Goal: Check status: Check status

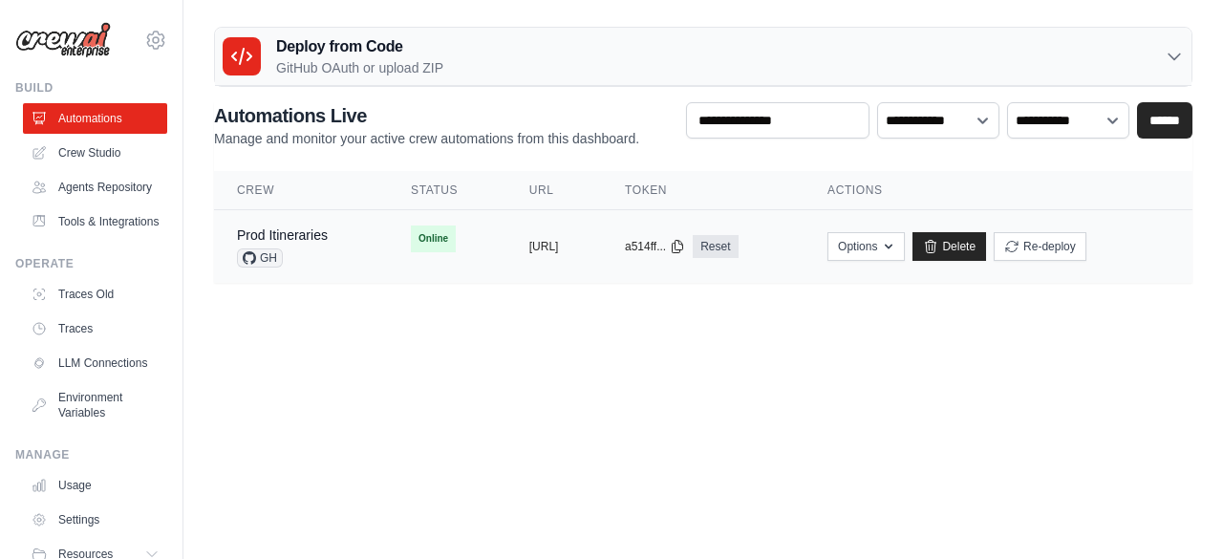
click at [311, 242] on div "Prod Itineraries" at bounding box center [282, 234] width 91 height 19
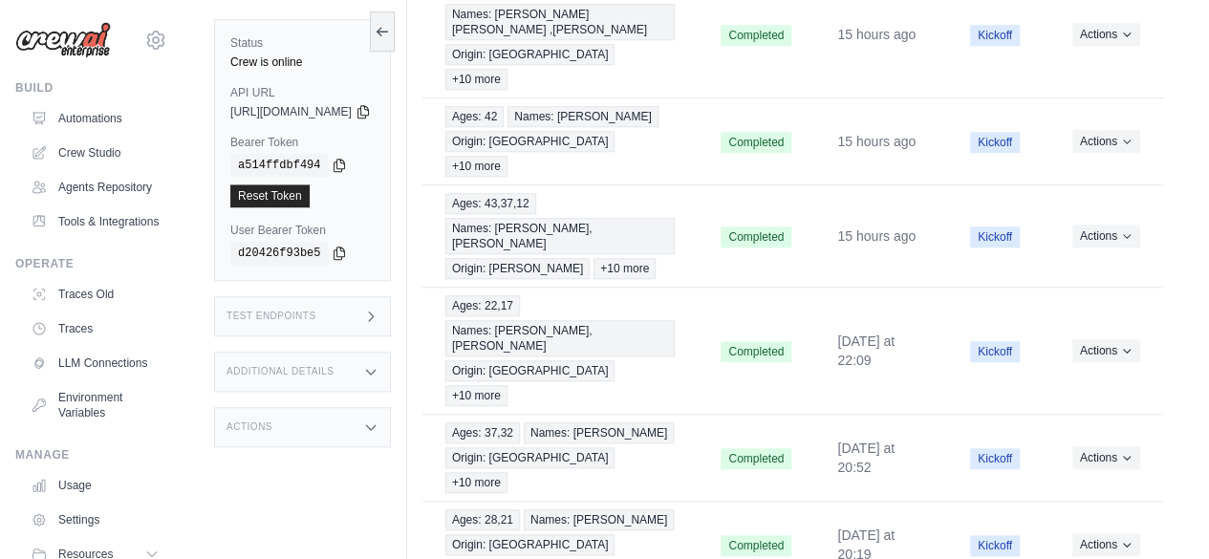
scroll to position [738, 0]
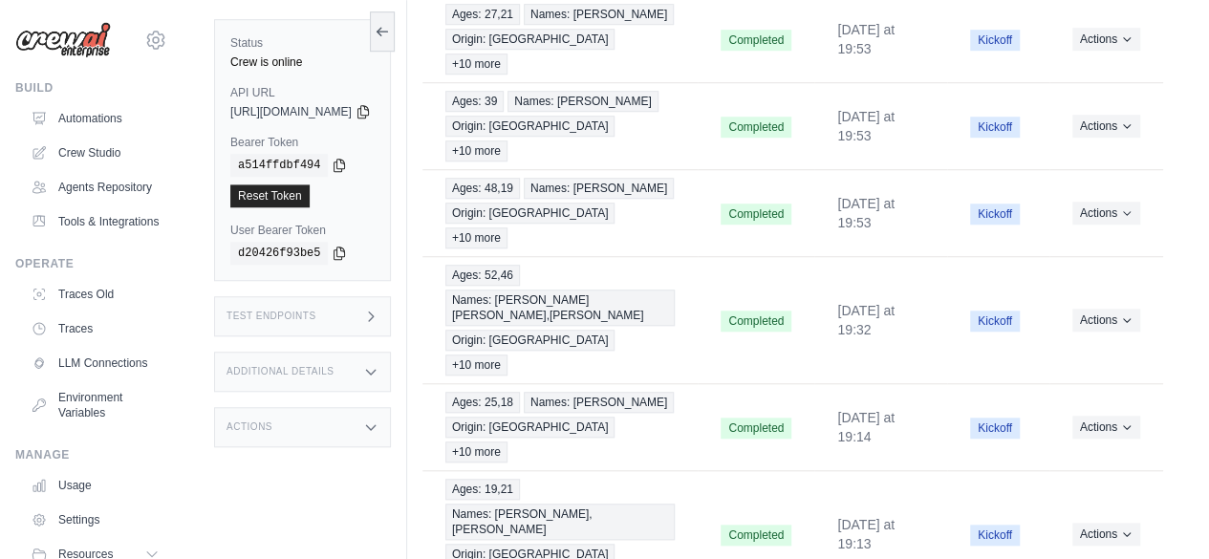
scroll to position [670, 0]
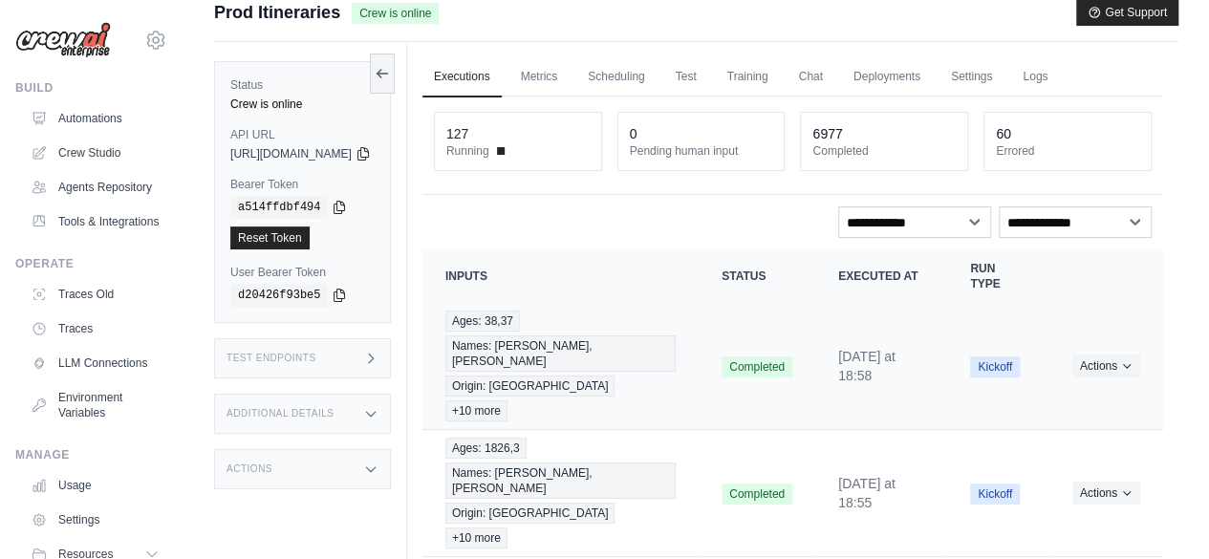
scroll to position [722, 0]
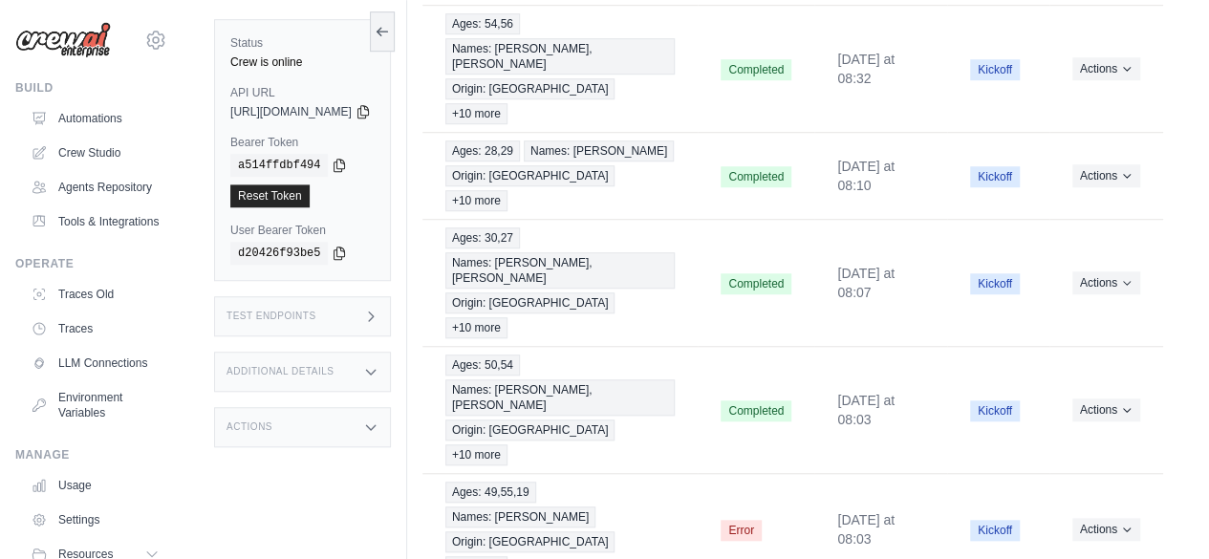
scroll to position [644, 0]
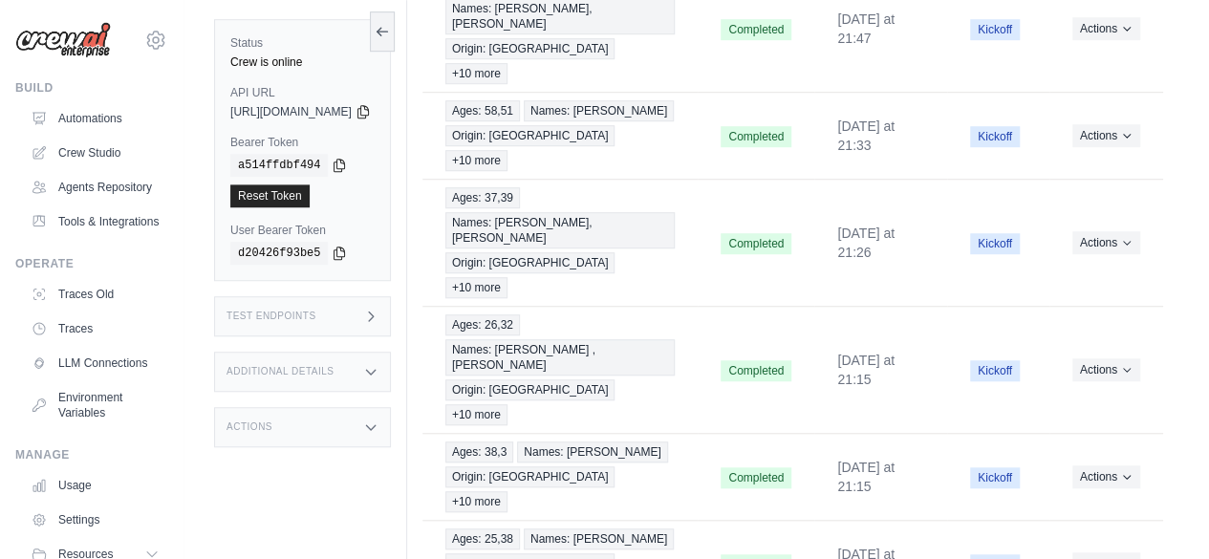
scroll to position [746, 0]
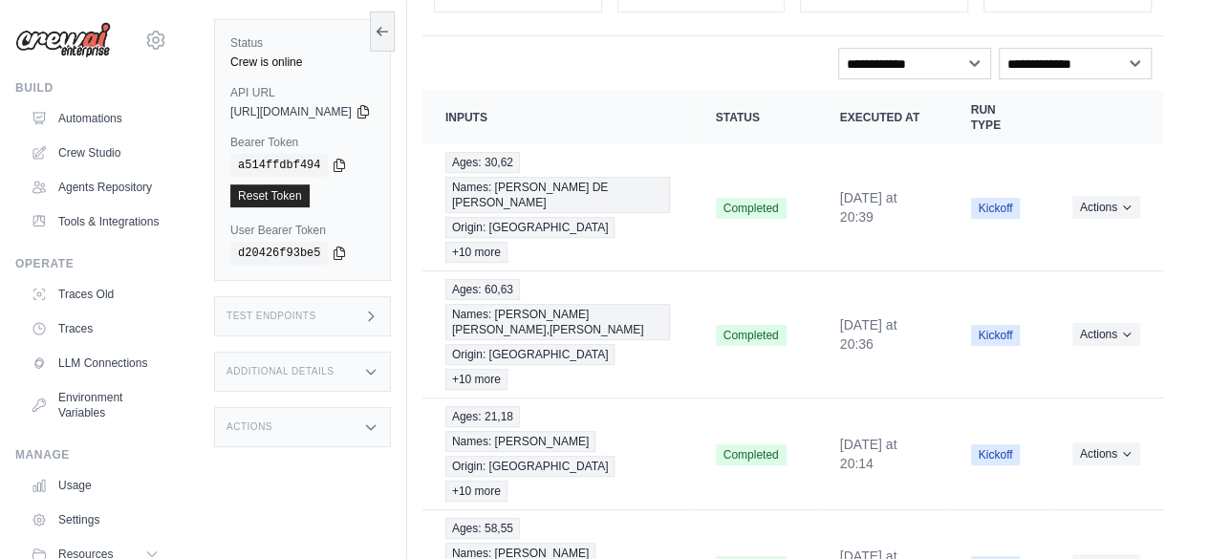
scroll to position [761, 0]
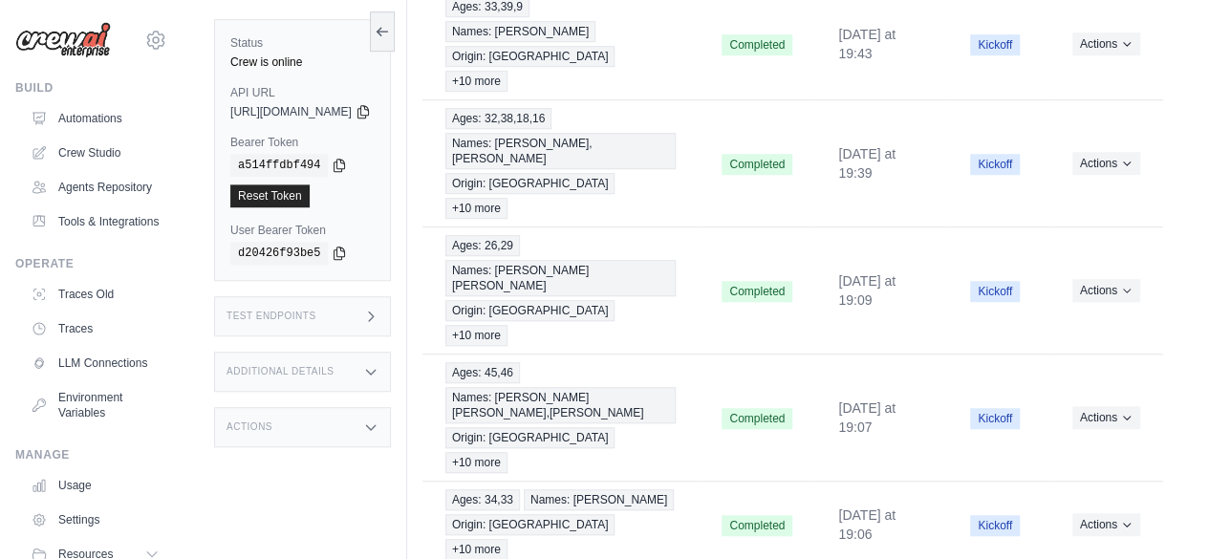
scroll to position [746, 0]
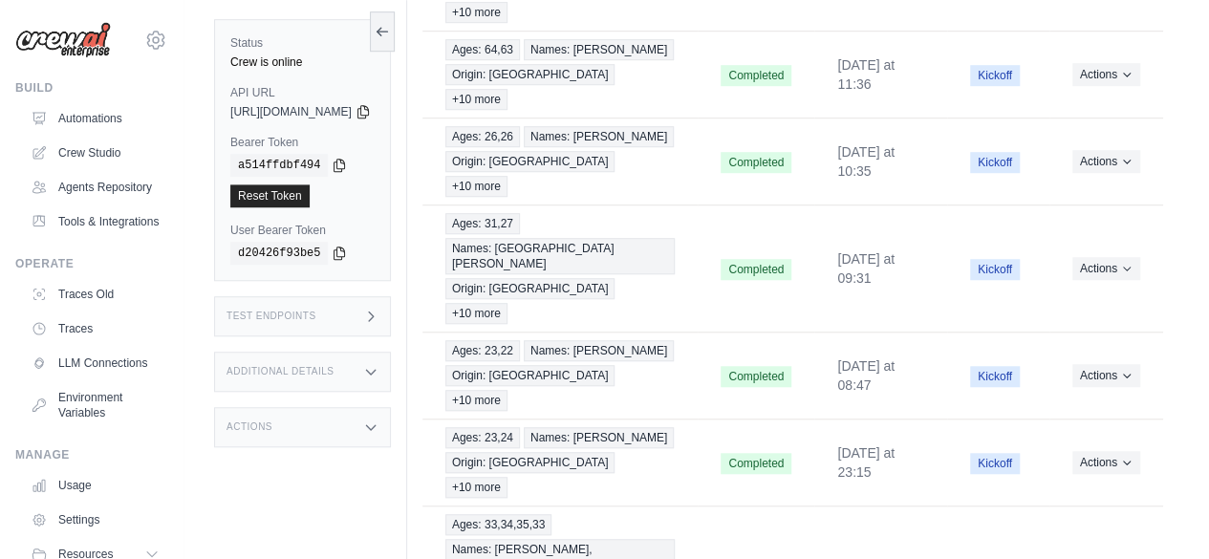
scroll to position [731, 0]
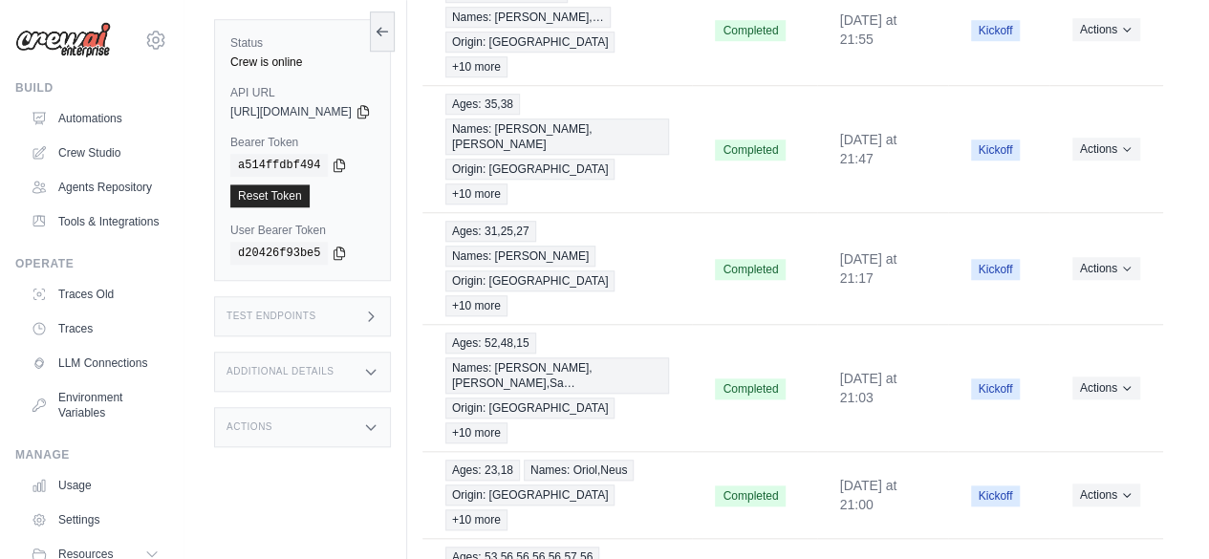
scroll to position [761, 0]
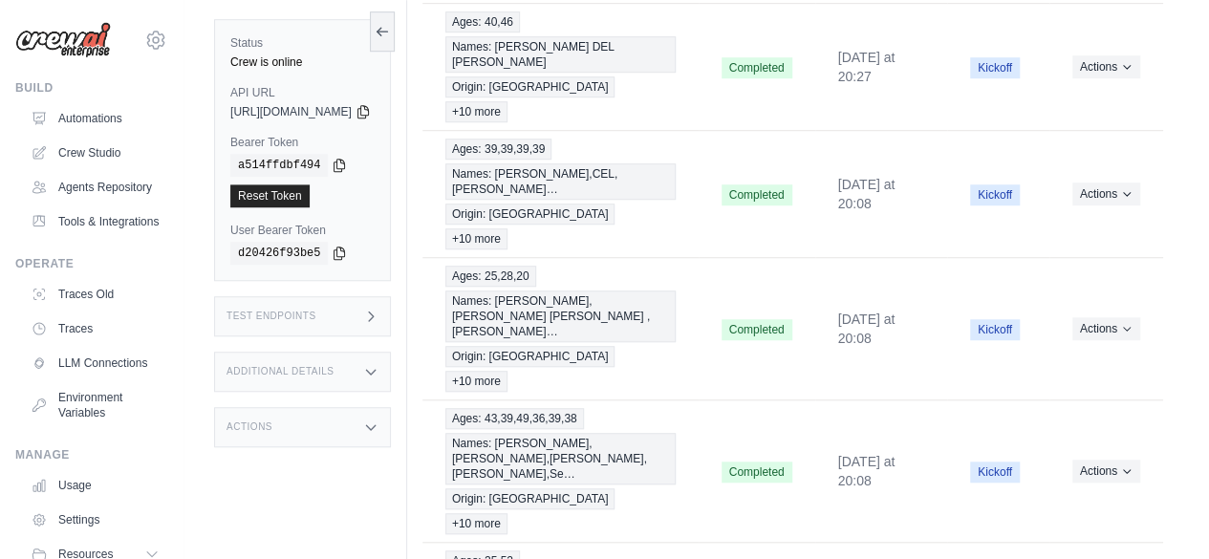
scroll to position [777, 0]
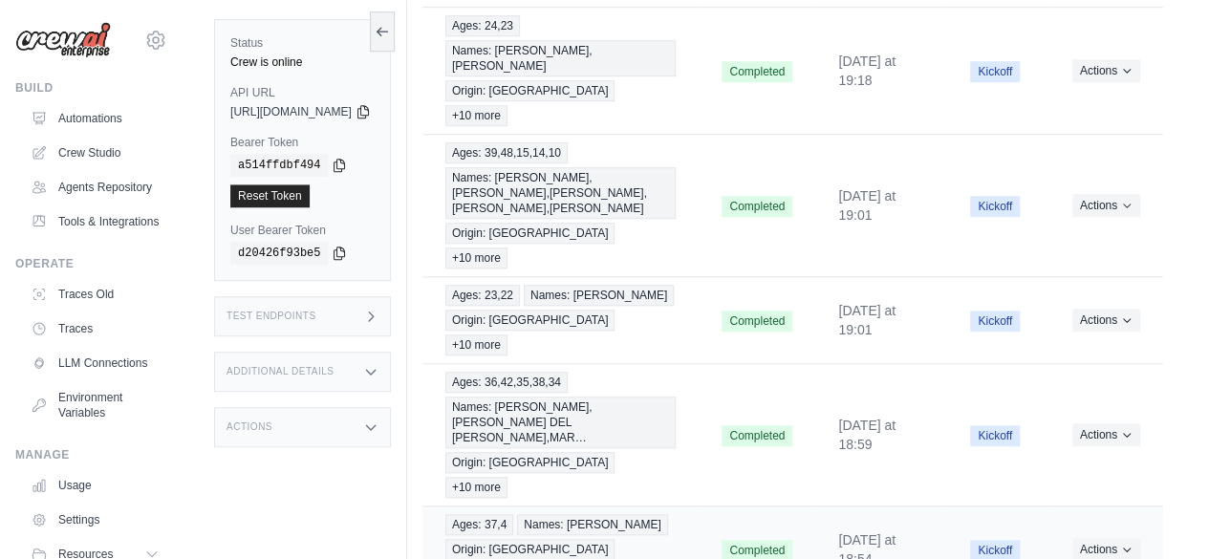
scroll to position [722, 0]
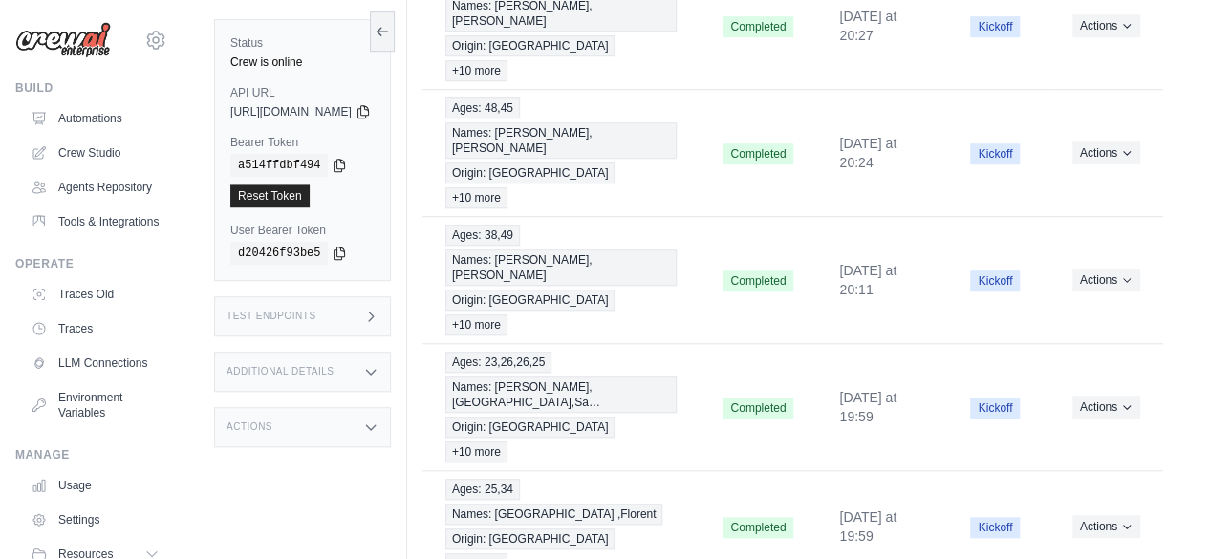
scroll to position [667, 0]
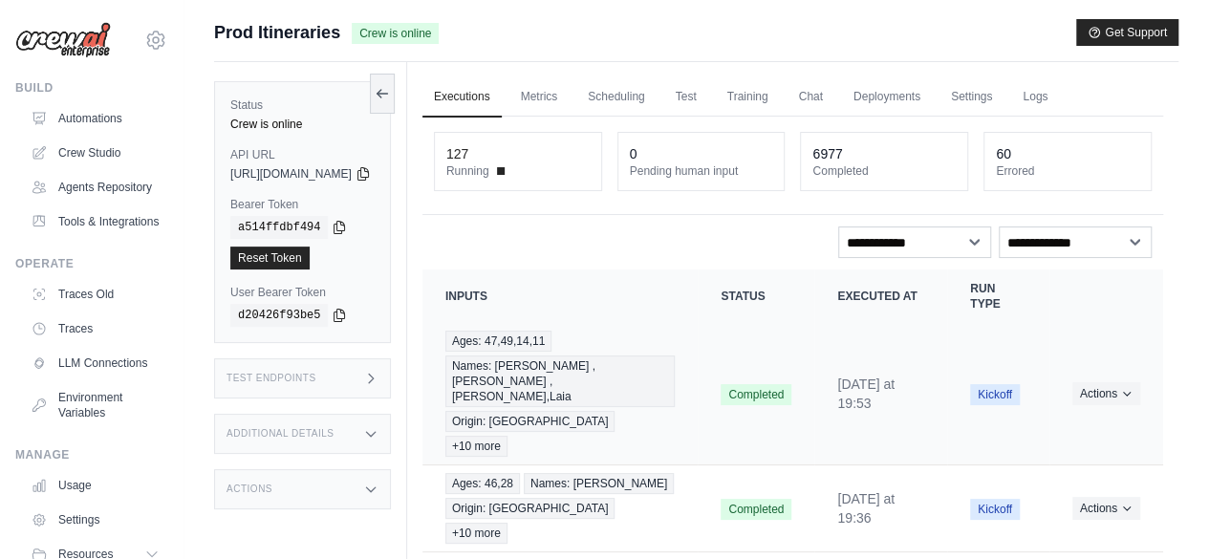
scroll to position [722, 0]
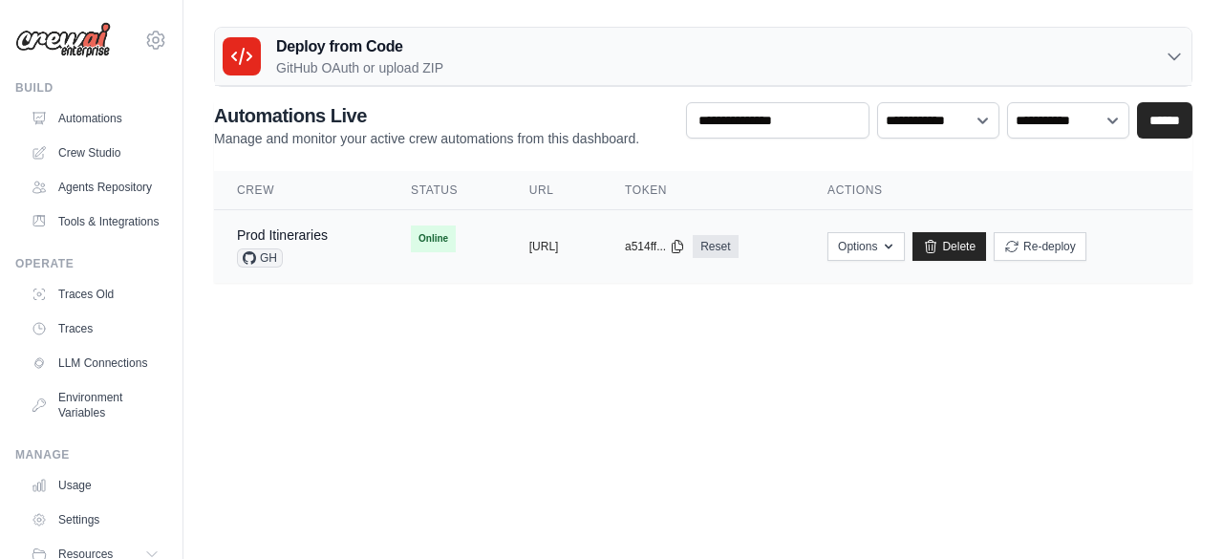
click at [355, 245] on td "Prod Itineraries GH" at bounding box center [301, 247] width 174 height 74
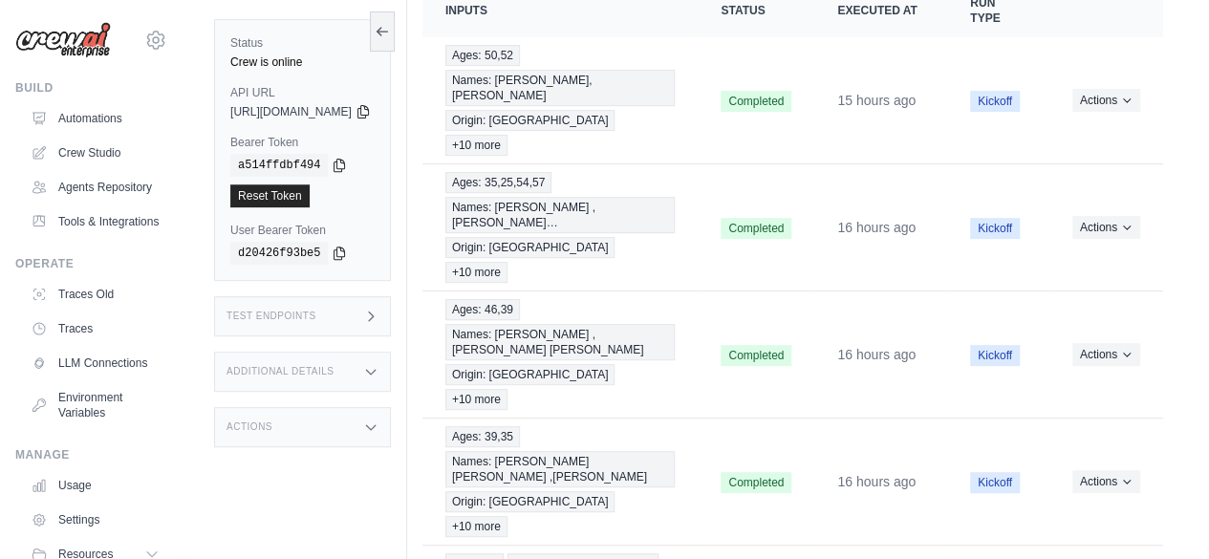
scroll to position [738, 0]
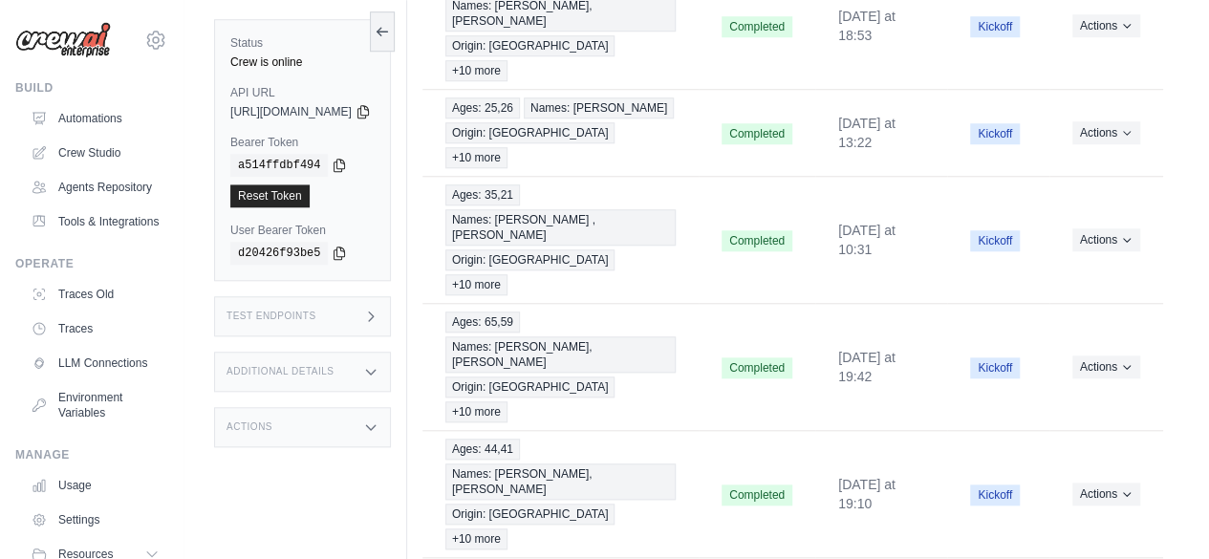
scroll to position [722, 0]
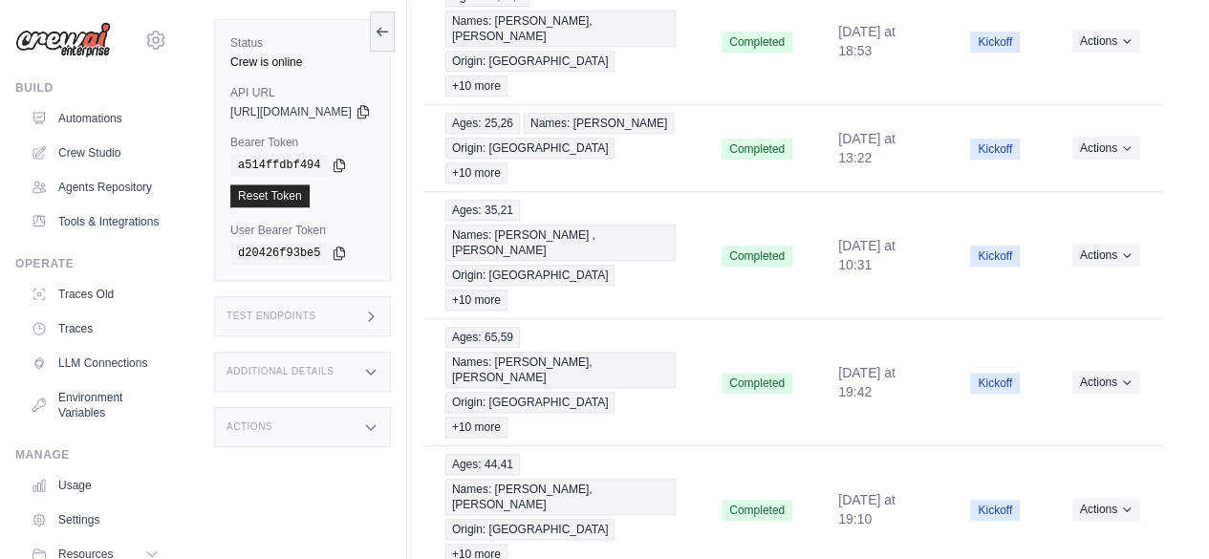
scroll to position [667, 0]
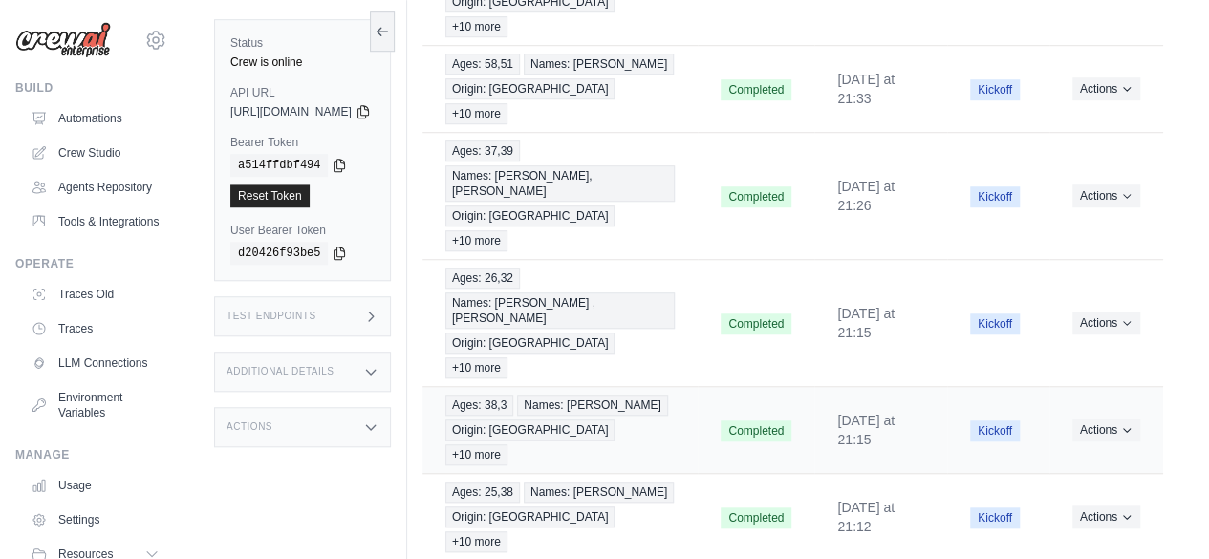
scroll to position [746, 0]
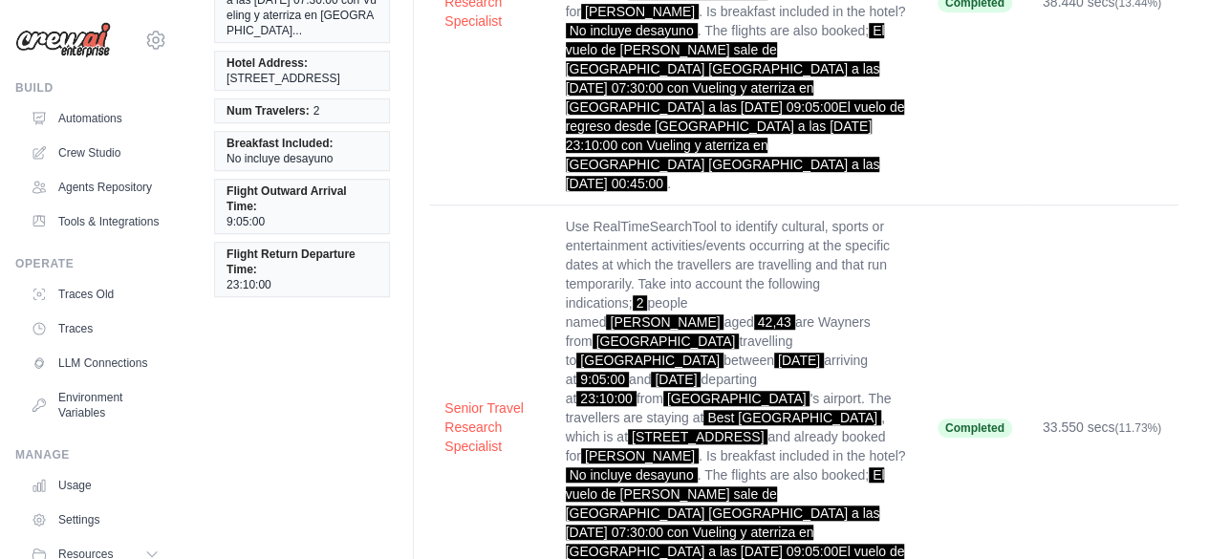
scroll to position [587, 0]
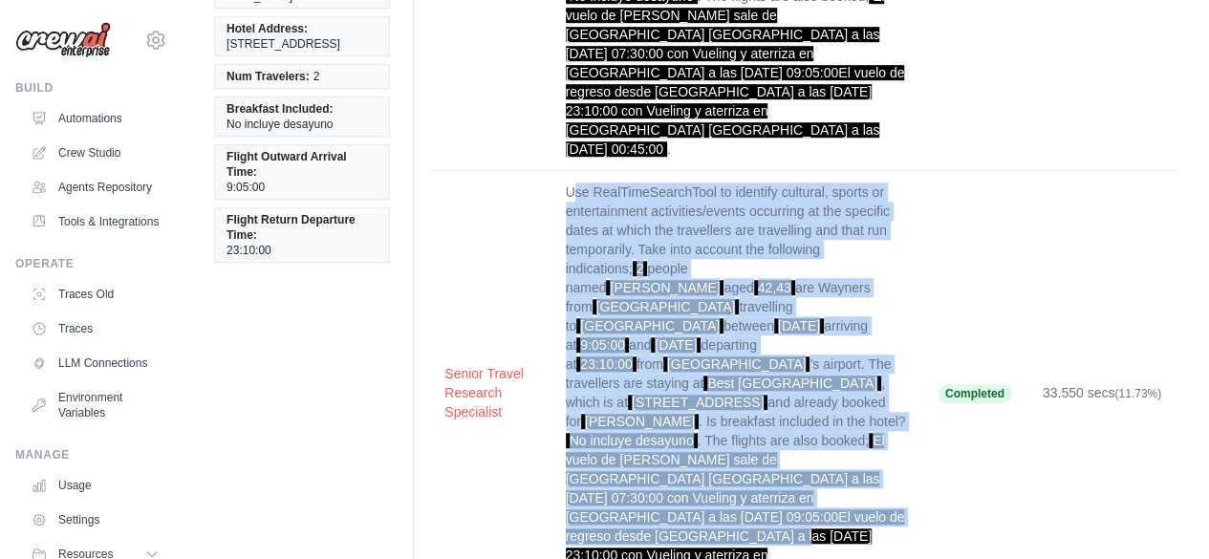
drag, startPoint x: 573, startPoint y: 108, endPoint x: 792, endPoint y: 402, distance: 366.7
click at [792, 402] on td "Use RealTimeSearchTool to identify cultural, sports or entertainment activities…" at bounding box center [736, 393] width 372 height 444
click at [792, 433] on span "El vuelo de ida sale de Barcelona El Prat a las 2025-09-27 07:30:00 con Vueling…" at bounding box center [735, 517] width 339 height 168
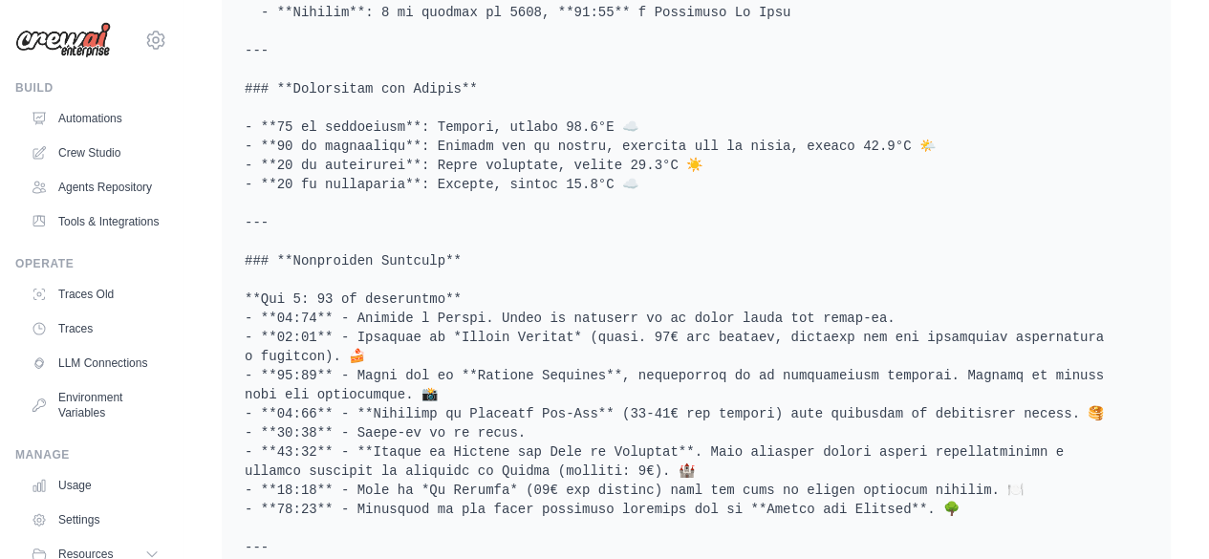
scroll to position [6312, 0]
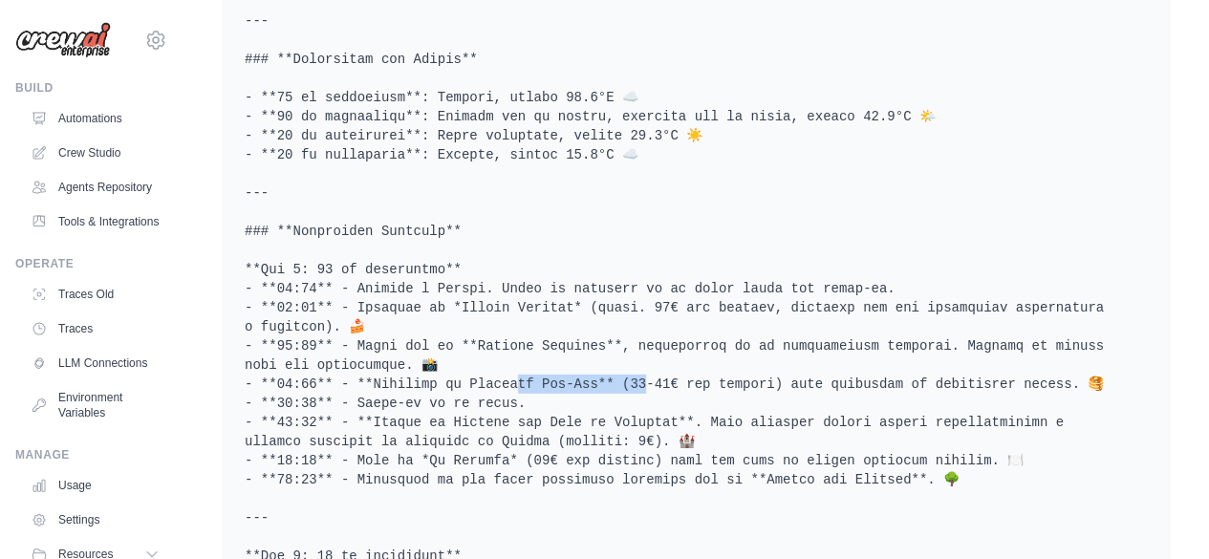
drag, startPoint x: 453, startPoint y: 169, endPoint x: 571, endPoint y: 171, distance: 118.5
copy pre "e Heb-Ken** (12-"
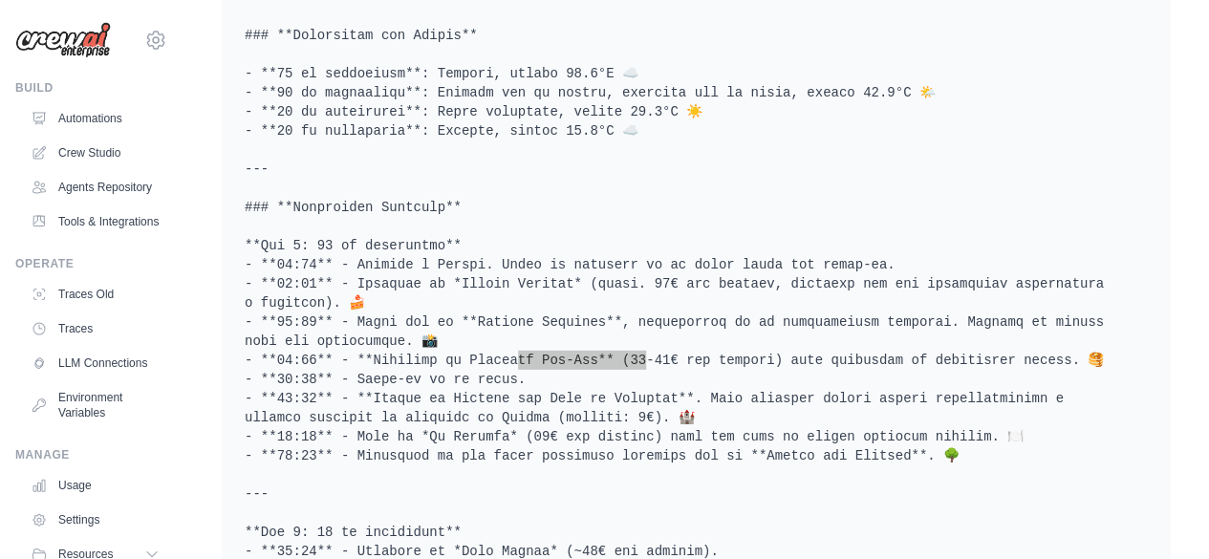
scroll to position [6337, 0]
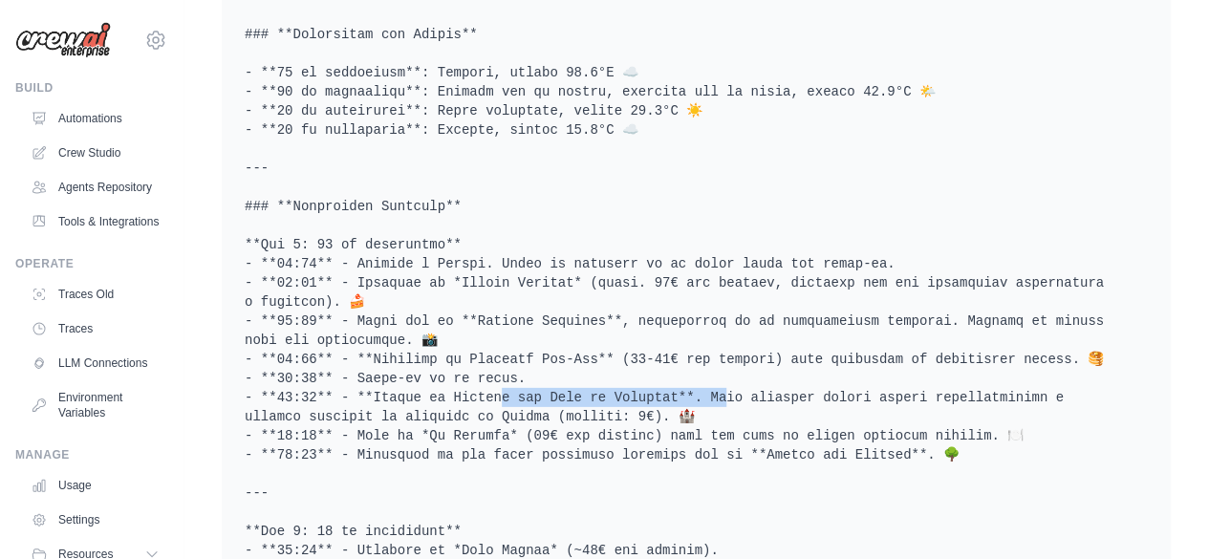
drag, startPoint x: 438, startPoint y: 184, endPoint x: 639, endPoint y: 179, distance: 201.7
copy pre "des Ducs de Bretagne**. Este"
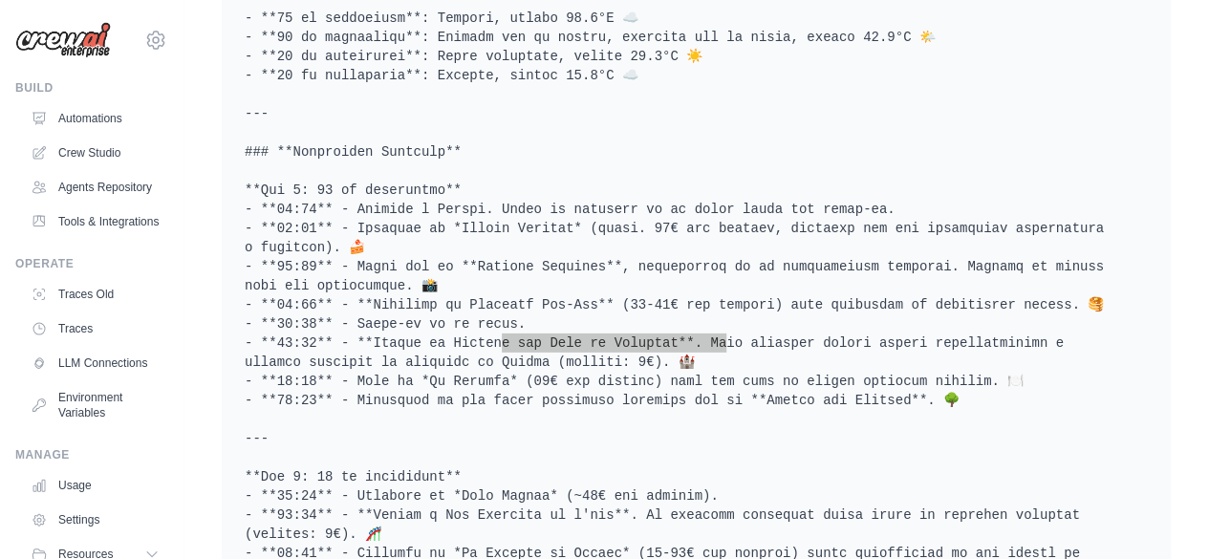
scroll to position [6392, 0]
drag, startPoint x: 415, startPoint y: 161, endPoint x: 485, endPoint y: 163, distance: 70.7
click at [485, 163] on pre at bounding box center [696, 523] width 903 height 2331
copy pre "n* (30€ po"
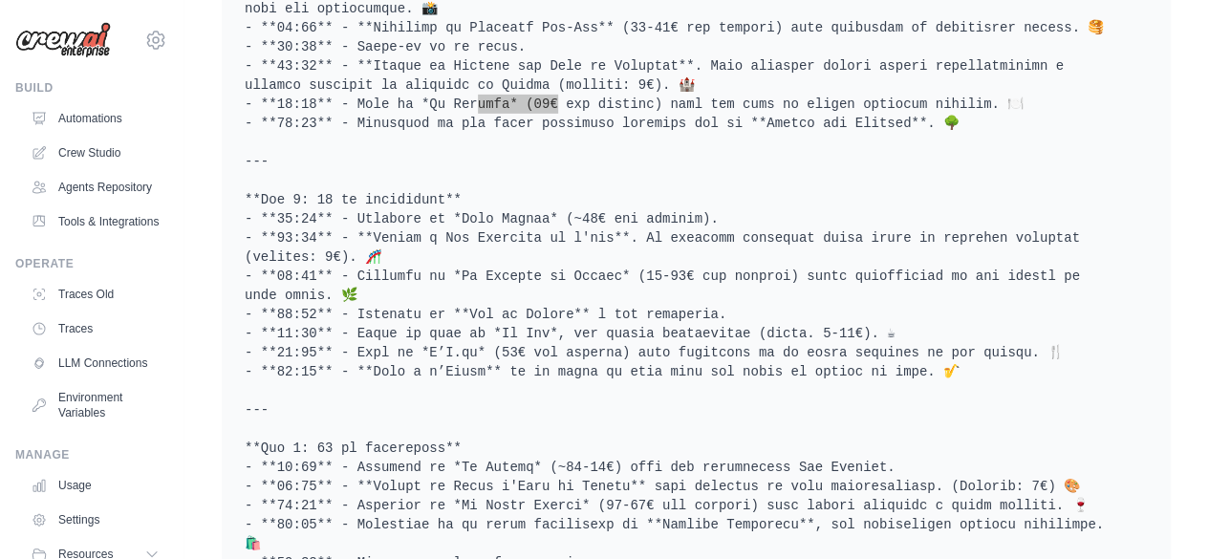
scroll to position [6626, 0]
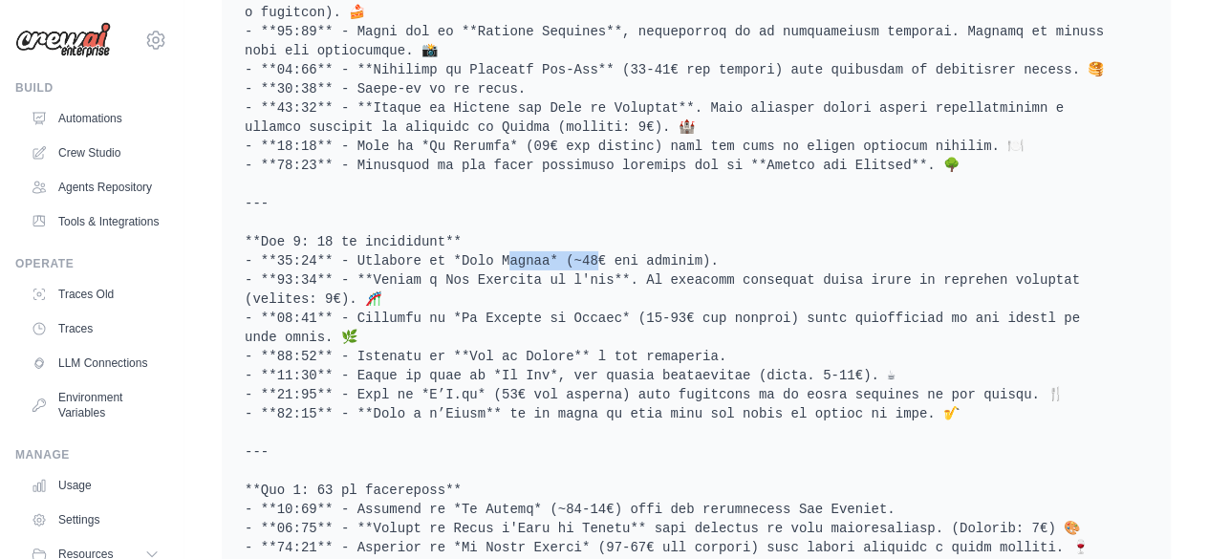
drag, startPoint x: 445, startPoint y: 43, endPoint x: 525, endPoint y: 49, distance: 80.5
click at [525, 49] on pre at bounding box center [696, 289] width 903 height 2331
copy pre "* (~10€ por"
drag, startPoint x: 429, startPoint y: 66, endPoint x: 582, endPoint y: 60, distance: 153.0
click at [582, 60] on pre at bounding box center [696, 289] width 903 height 2331
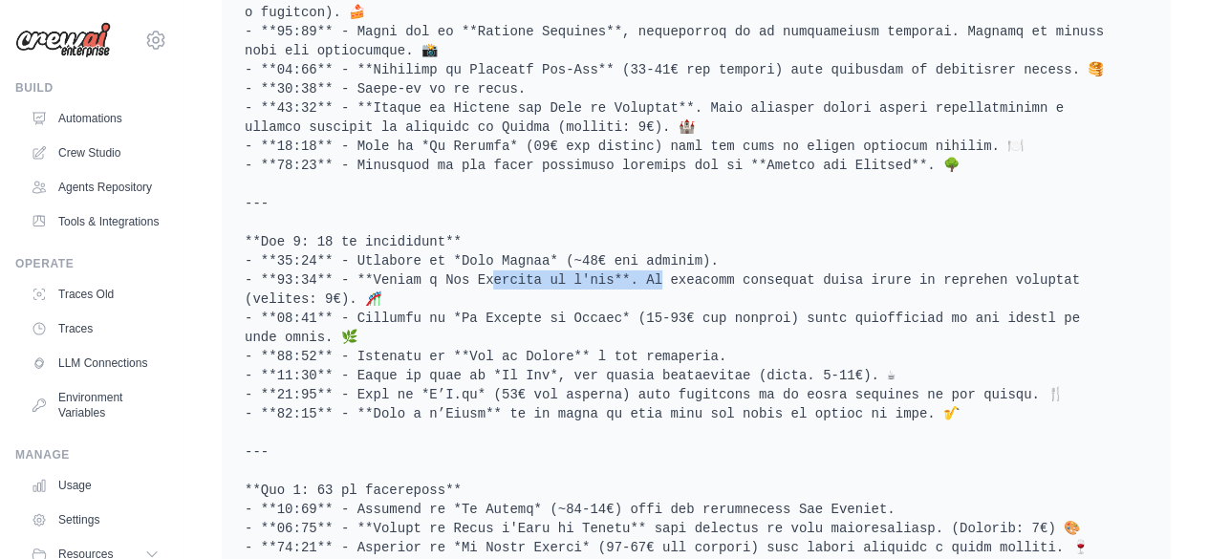
copy pre "s de l'île**. Un proy"
drag, startPoint x: 444, startPoint y: 105, endPoint x: 581, endPoint y: 111, distance: 136.7
click at [581, 111] on pre at bounding box center [696, 289] width 903 height 2331
copy pre "u Voyage* (15-25€ p"
click at [581, 111] on pre at bounding box center [696, 289] width 903 height 2331
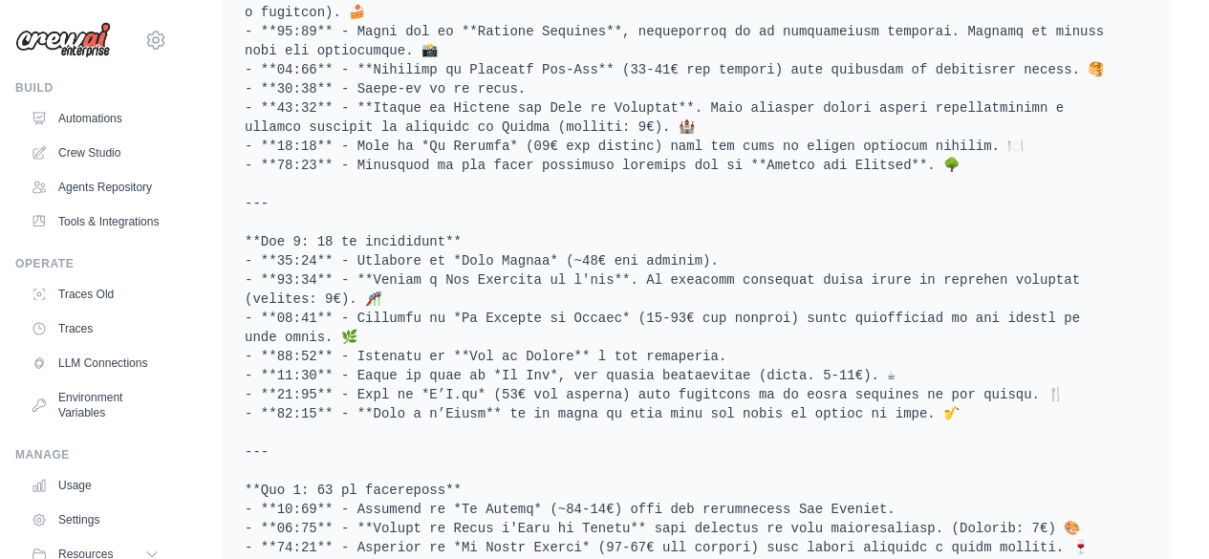
scroll to position [6658, 0]
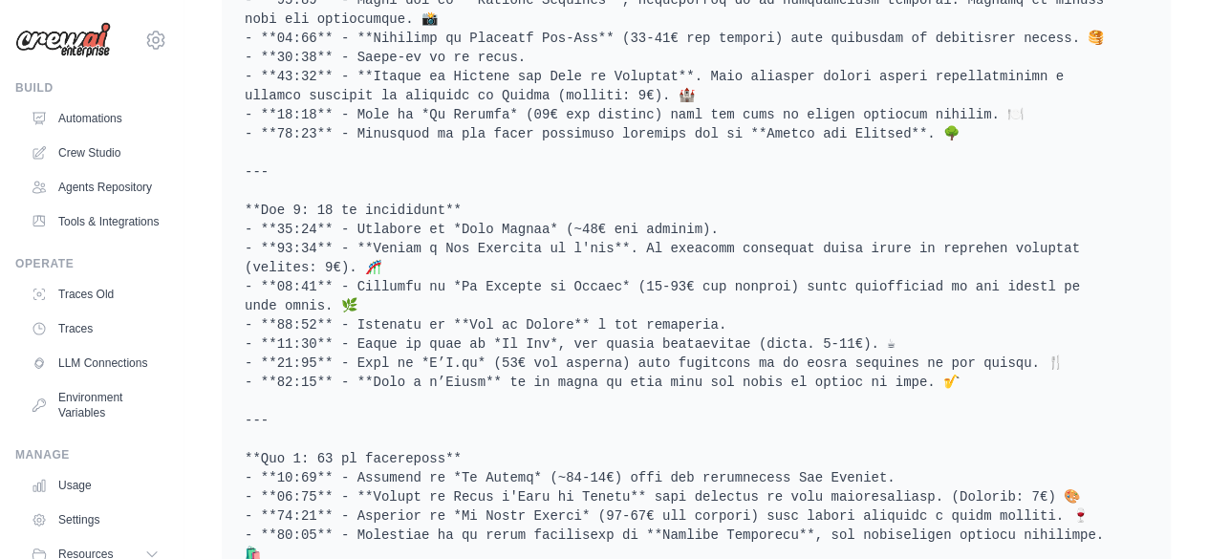
click at [454, 112] on pre at bounding box center [696, 257] width 903 height 2331
drag, startPoint x: 480, startPoint y: 125, endPoint x: 526, endPoint y: 132, distance: 47.3
click at [526, 132] on pre at bounding box center [696, 257] width 903 height 2331
copy pre "vistas"
drag, startPoint x: 361, startPoint y: 170, endPoint x: 466, endPoint y: 167, distance: 105.1
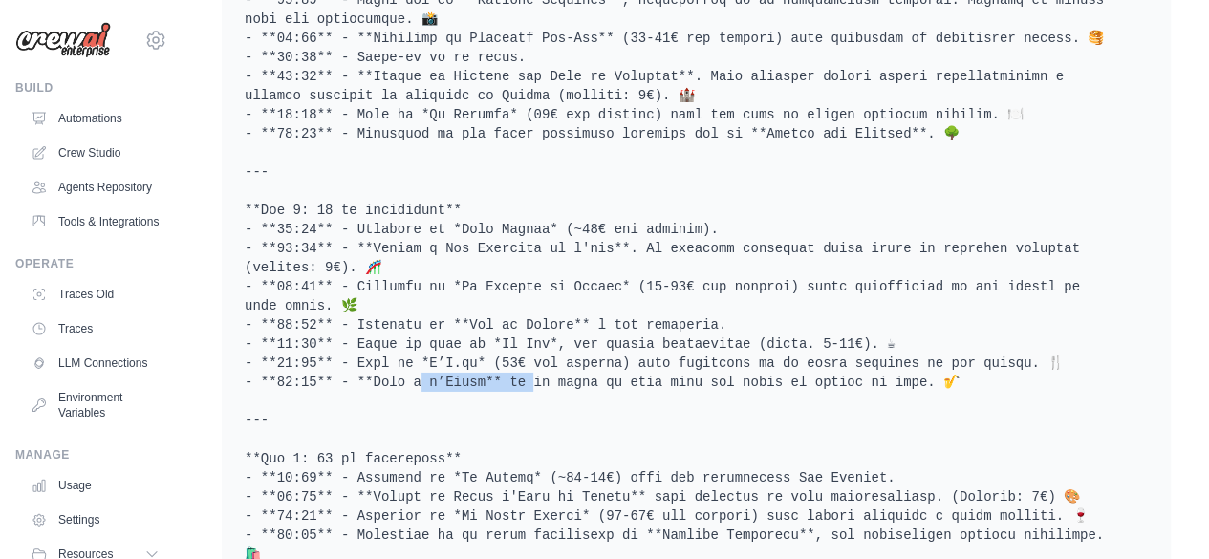
click at [466, 167] on pre at bounding box center [696, 257] width 903 height 2331
copy pre "** en el local"
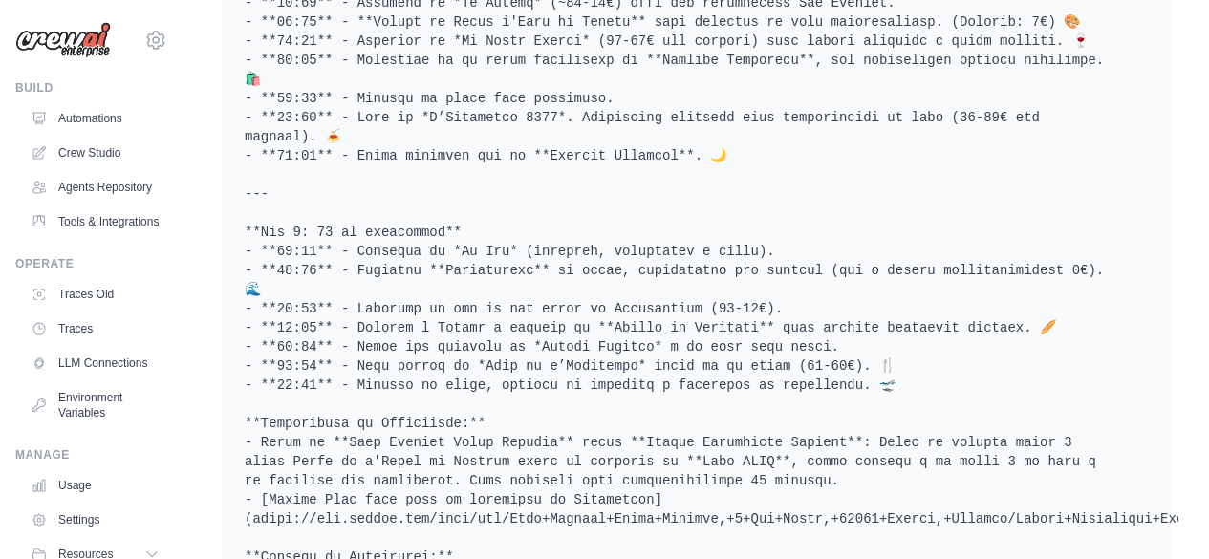
scroll to position [7136, 0]
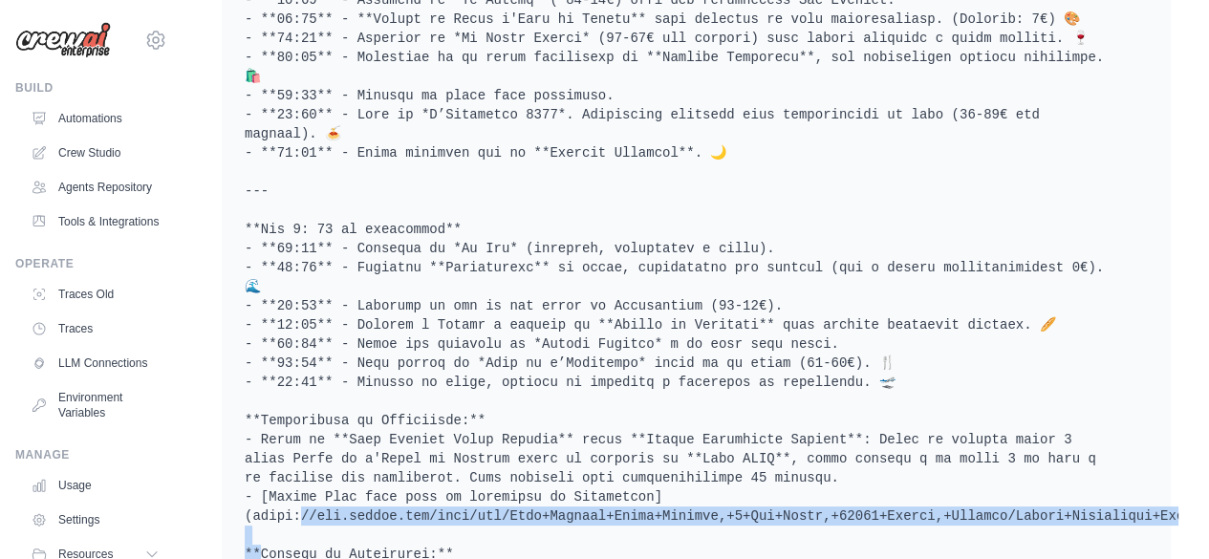
drag, startPoint x: 253, startPoint y: 240, endPoint x: 1137, endPoint y: 243, distance: 883.7
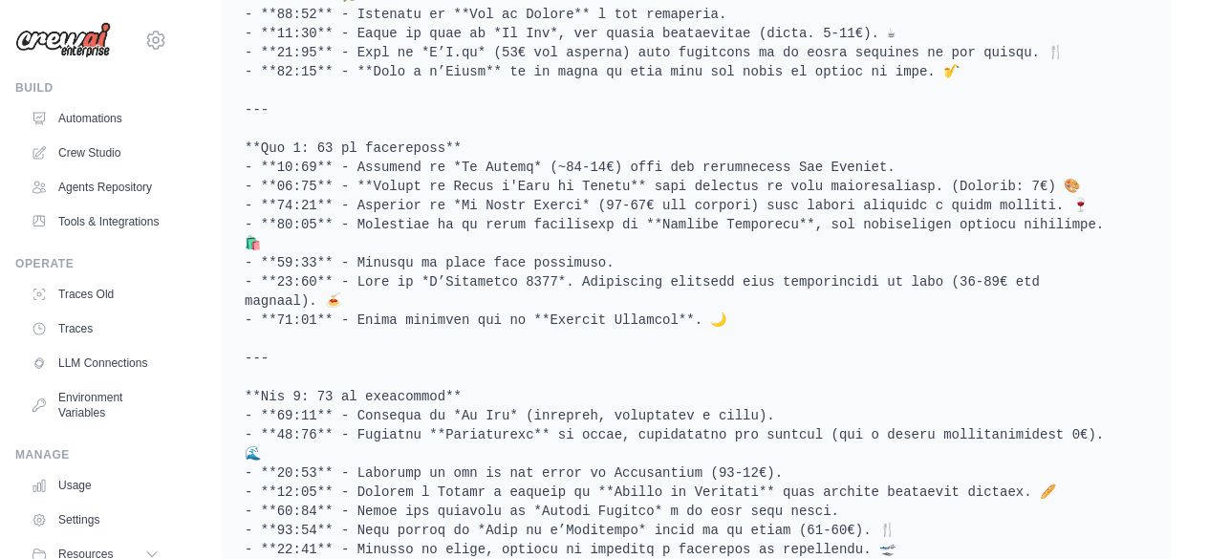
scroll to position [7013, 0]
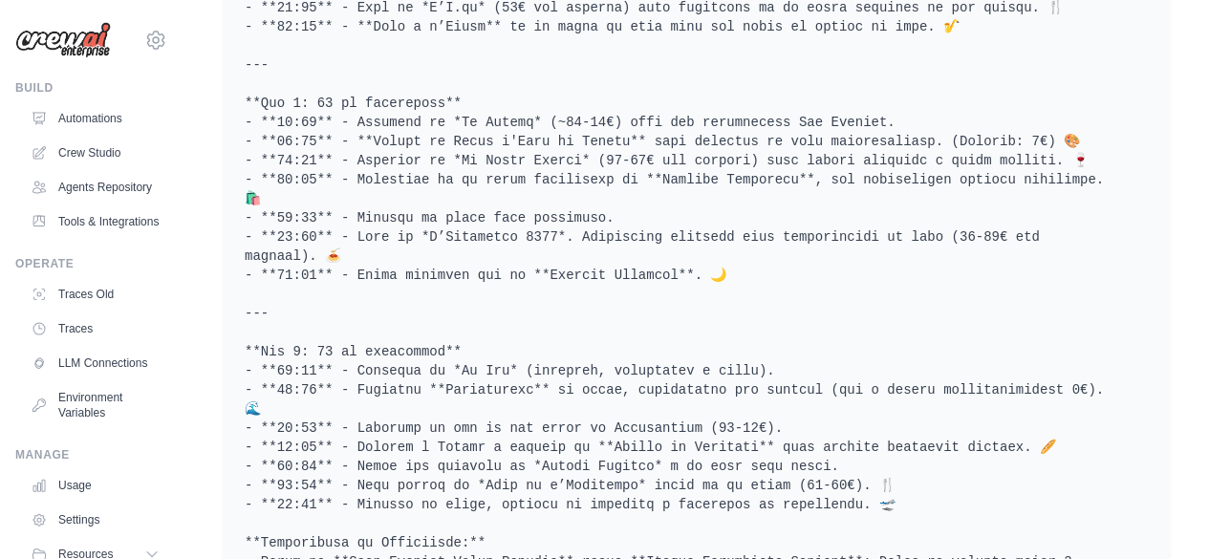
copy pre "aps/dir/Best+Western+Hotel+Graslin,+1+Rue+Piron,+44000+Nantes,+Francia/Nantes+A…"
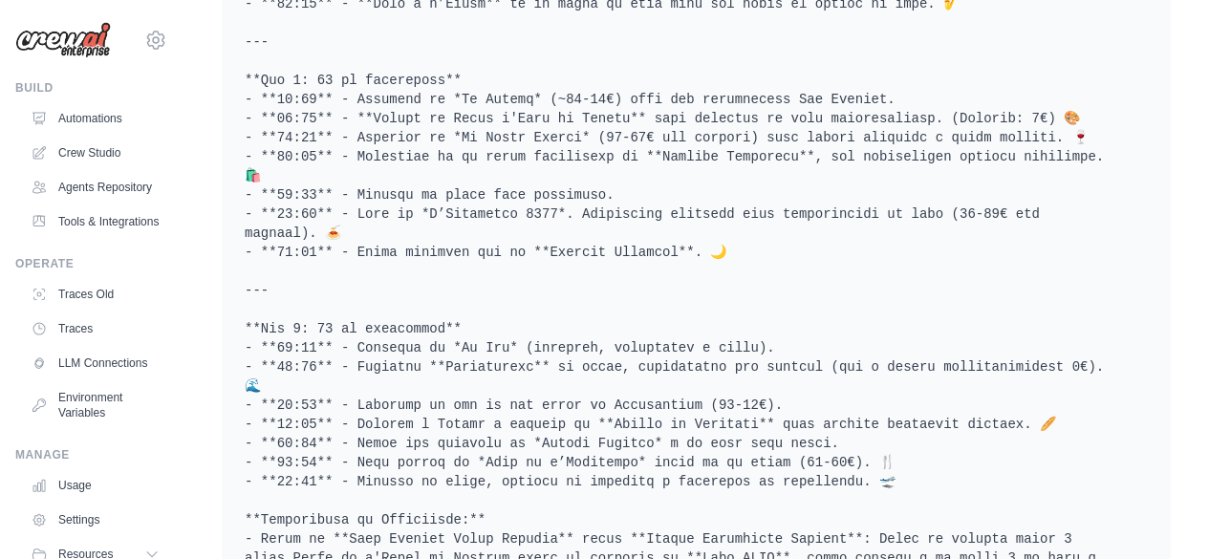
drag, startPoint x: 611, startPoint y: 420, endPoint x: 588, endPoint y: 398, distance: 31.8
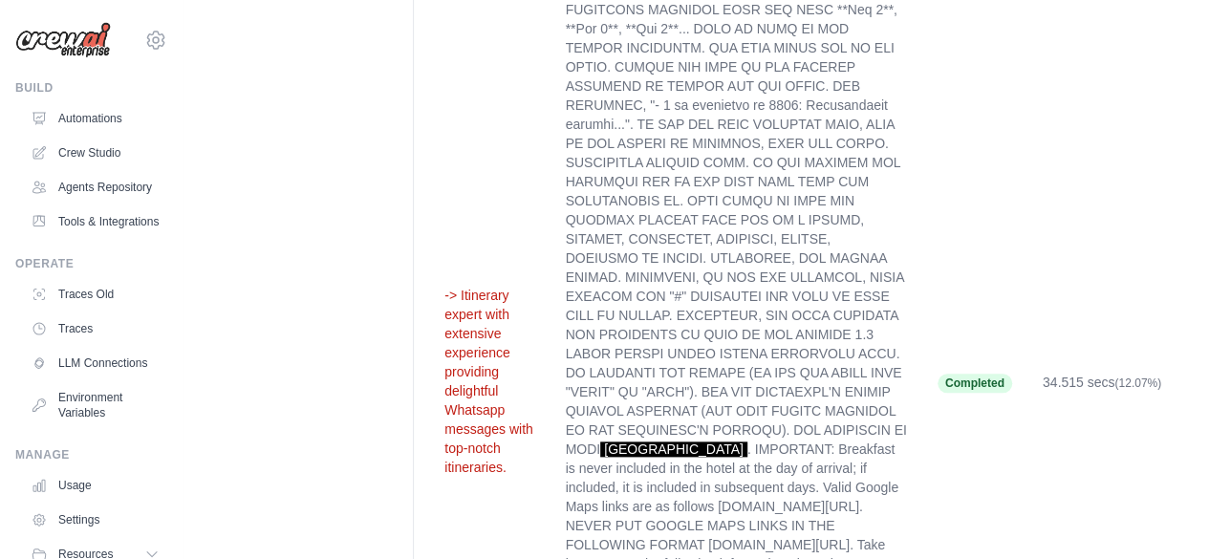
scroll to position [4697, 0]
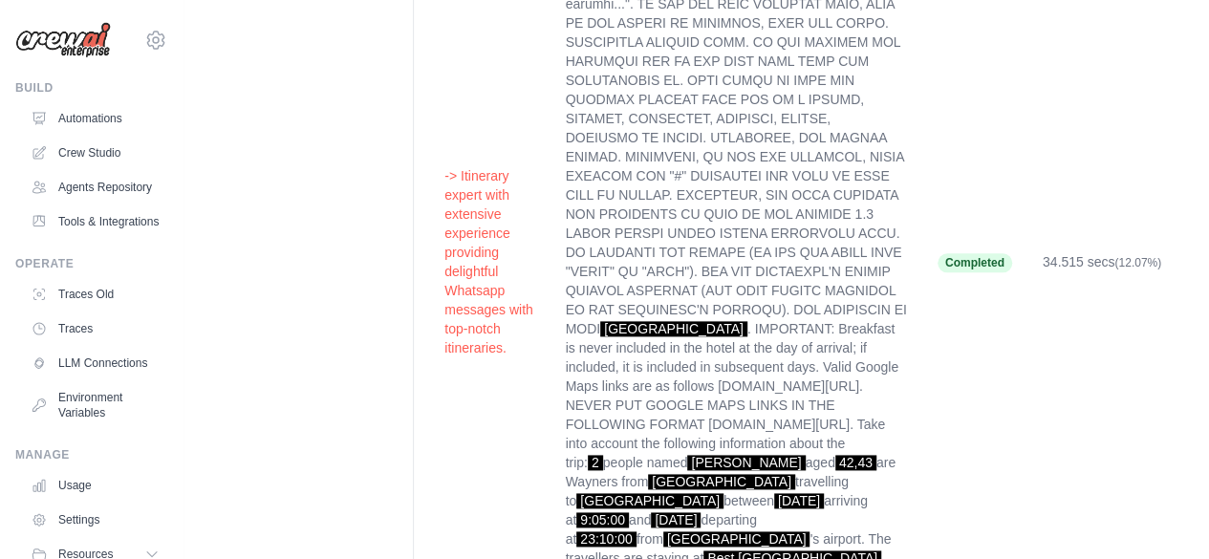
click at [746, 335] on td "Barcelona . IMPORTANT: Breakfast is never included in the hotel at the day of a…" at bounding box center [736, 262] width 372 height 1132
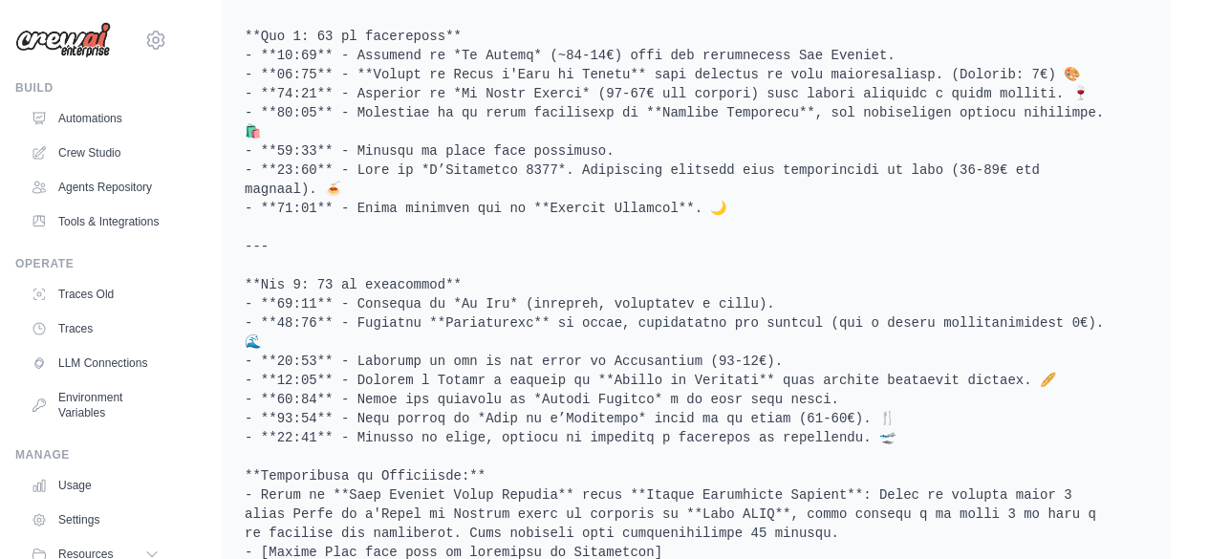
scroll to position [2703, 0]
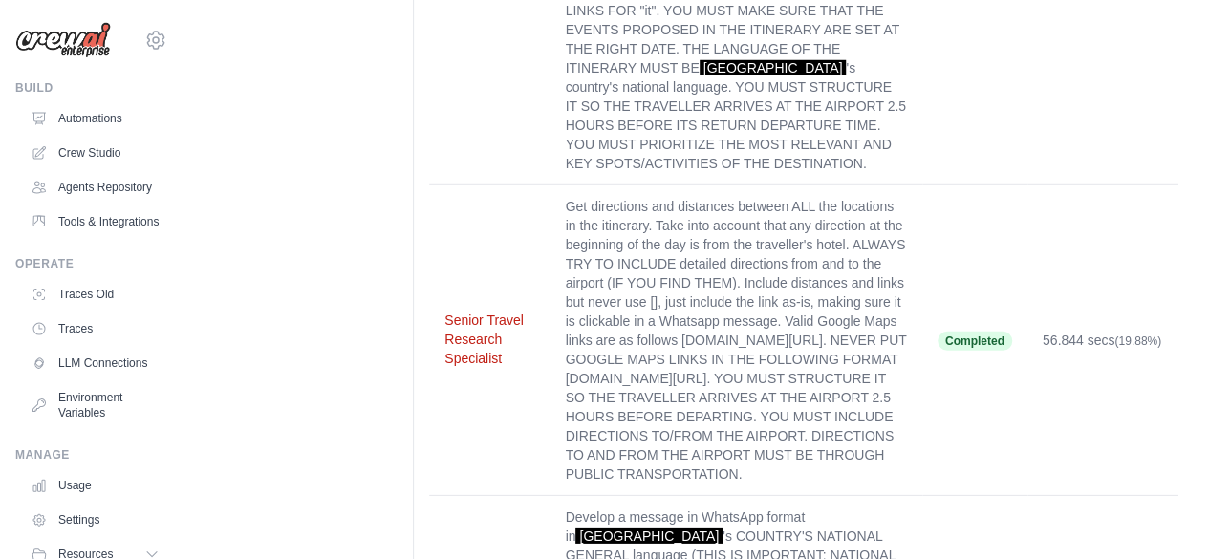
click at [472, 310] on button "Senior Travel Research Specialist" at bounding box center [489, 338] width 90 height 57
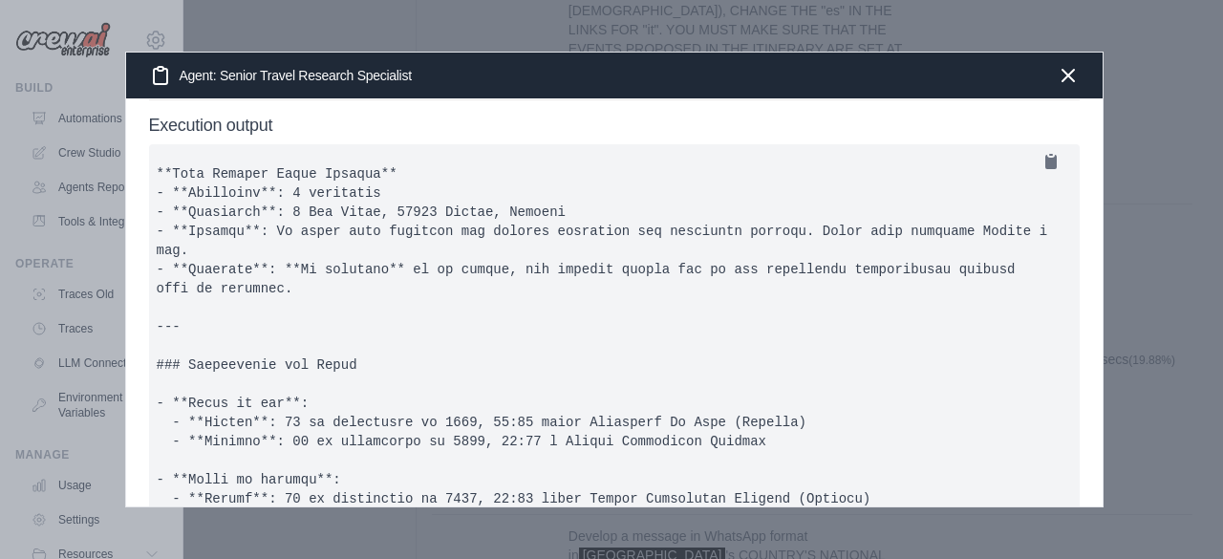
scroll to position [0, 0]
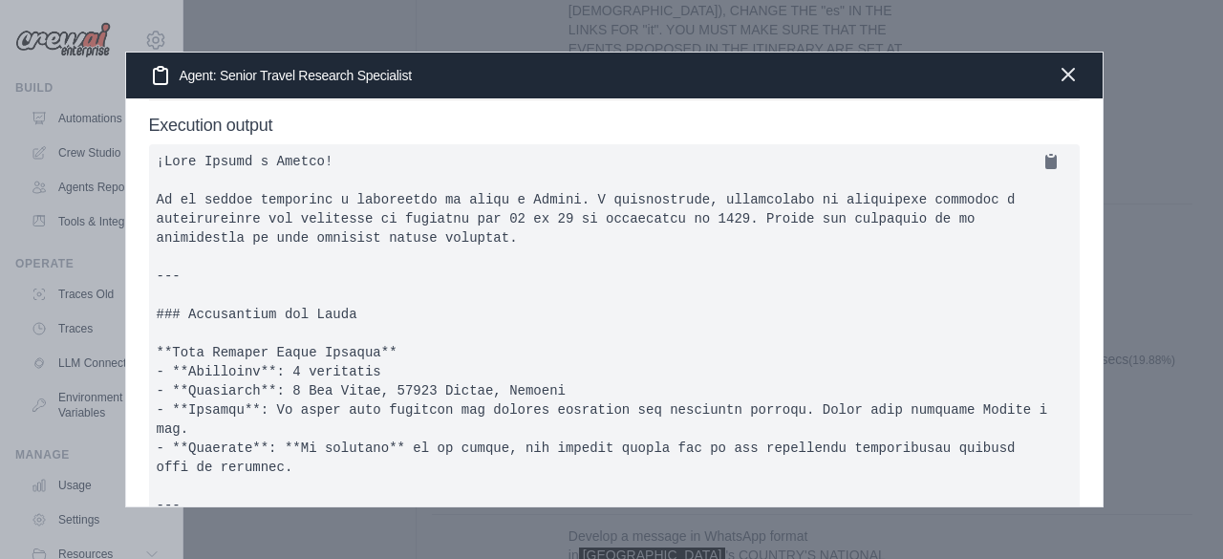
click at [1074, 76] on icon "button" at bounding box center [1068, 74] width 23 height 23
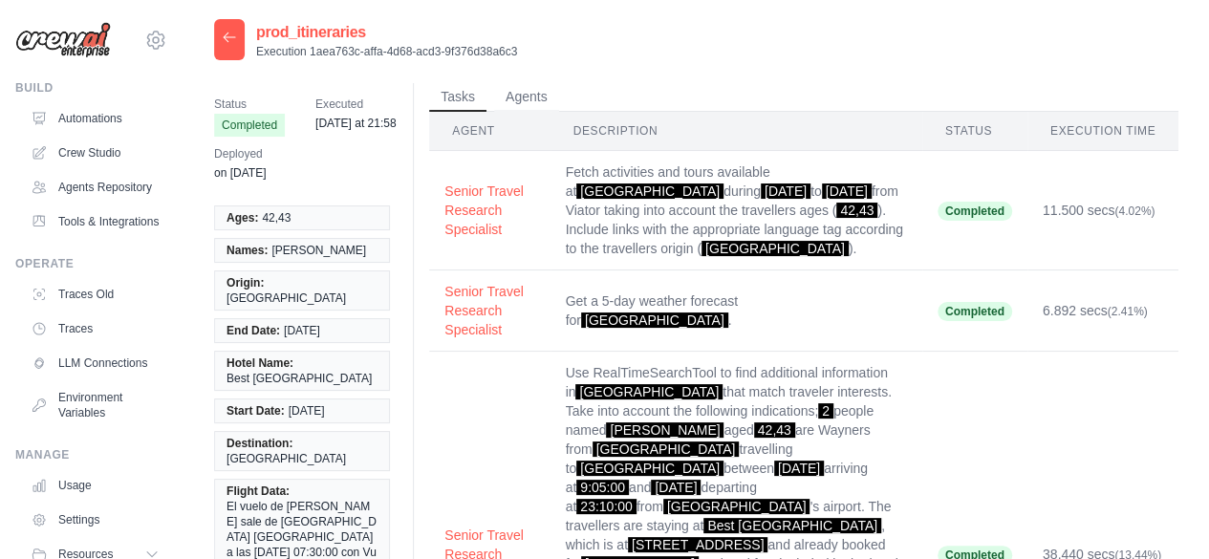
click at [238, 47] on div at bounding box center [229, 39] width 31 height 41
click at [234, 38] on icon at bounding box center [229, 37] width 15 height 15
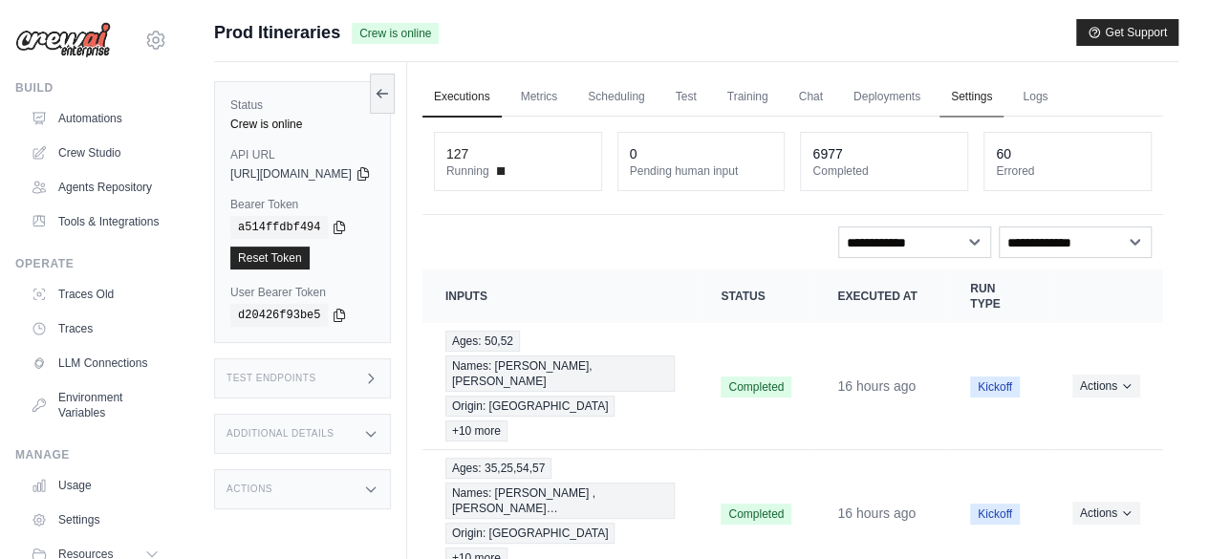
click at [989, 91] on link "Settings" at bounding box center [971, 97] width 64 height 40
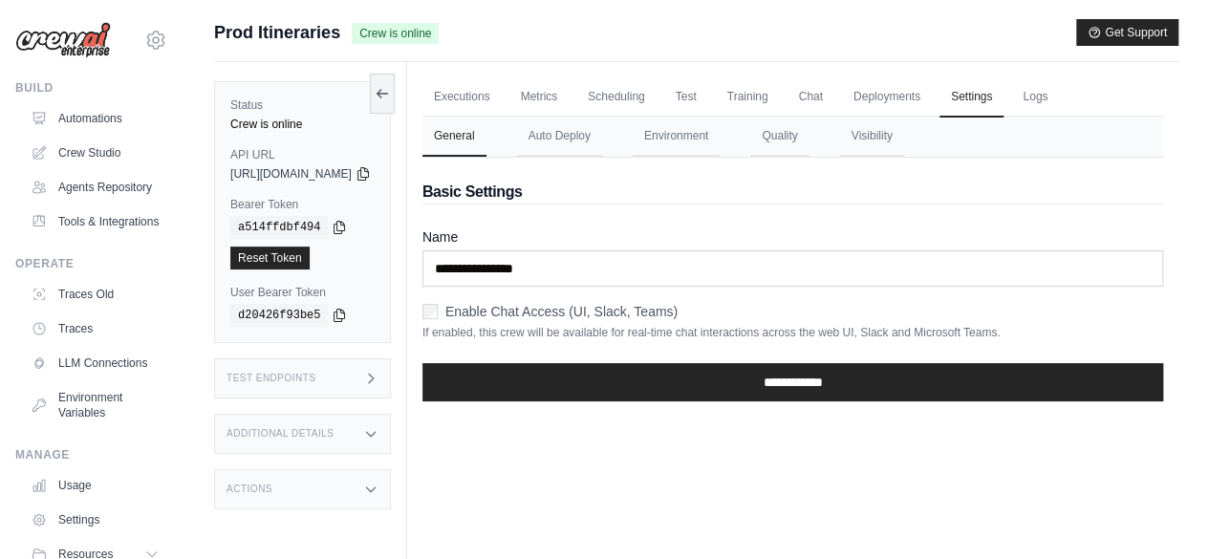
click at [729, 158] on div "**********" at bounding box center [792, 287] width 740 height 259
click at [719, 146] on button "Environment" at bounding box center [675, 137] width 87 height 40
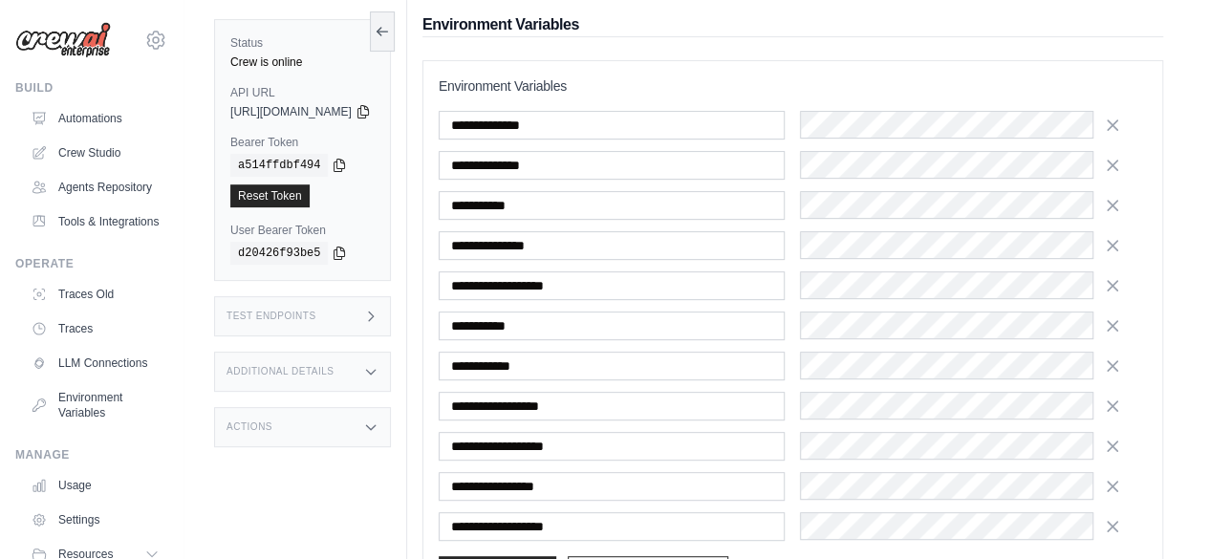
scroll to position [257, 0]
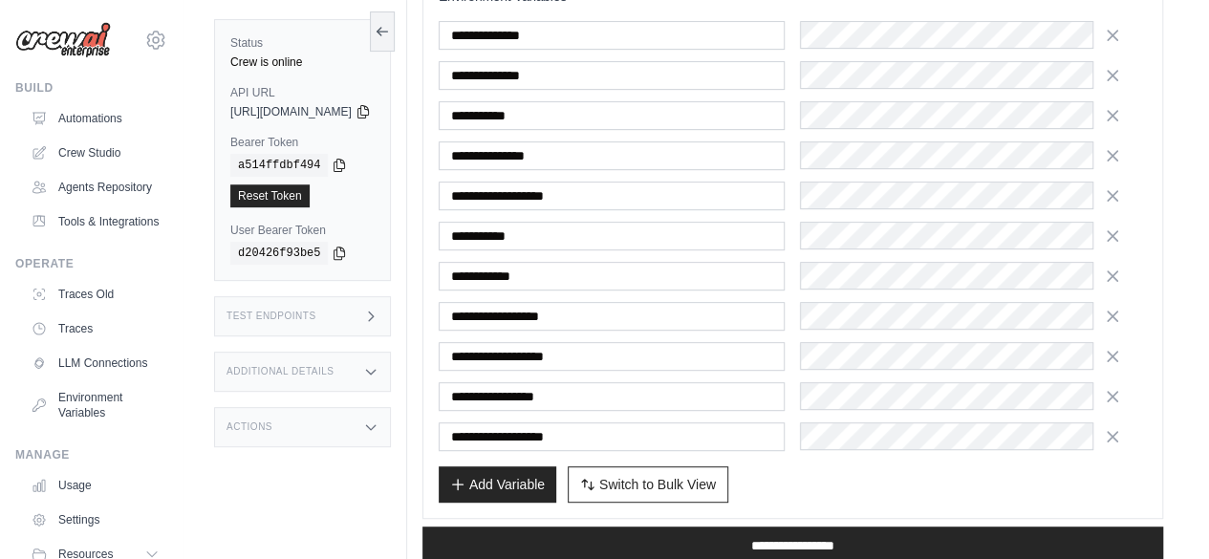
click at [885, 481] on div "Add Variable Switch to Bulk View Switch to Table View" at bounding box center [793, 484] width 708 height 36
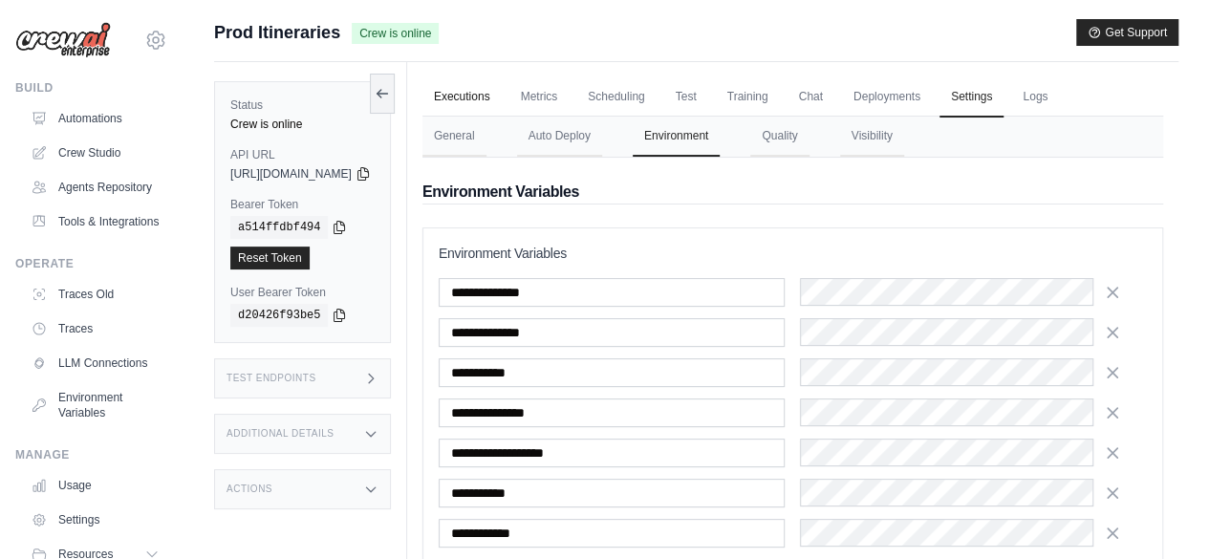
click at [502, 93] on link "Executions" at bounding box center [461, 97] width 79 height 40
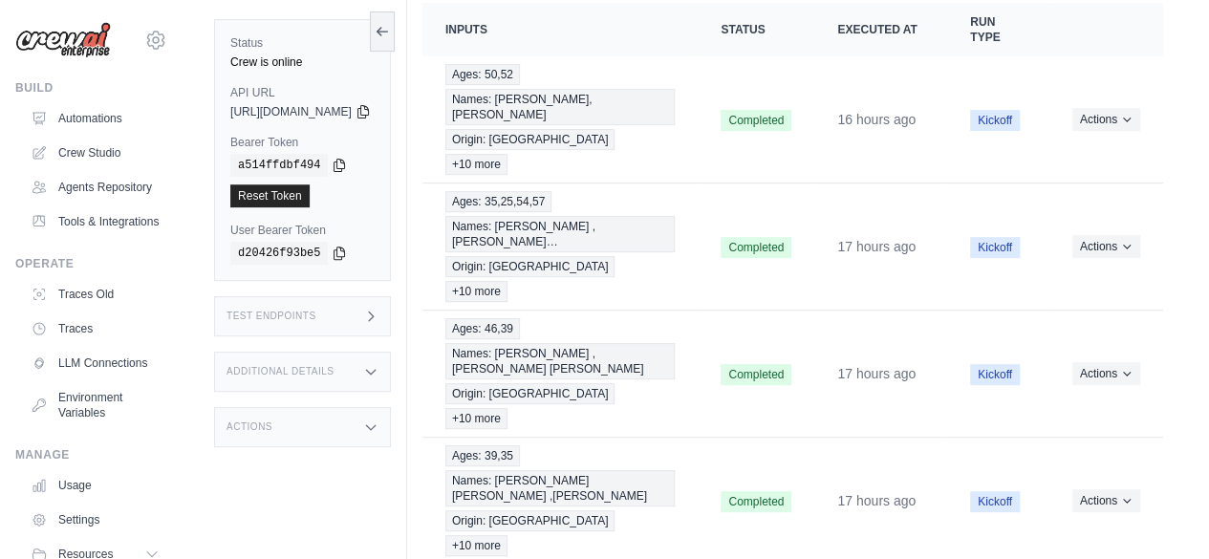
scroll to position [271, 0]
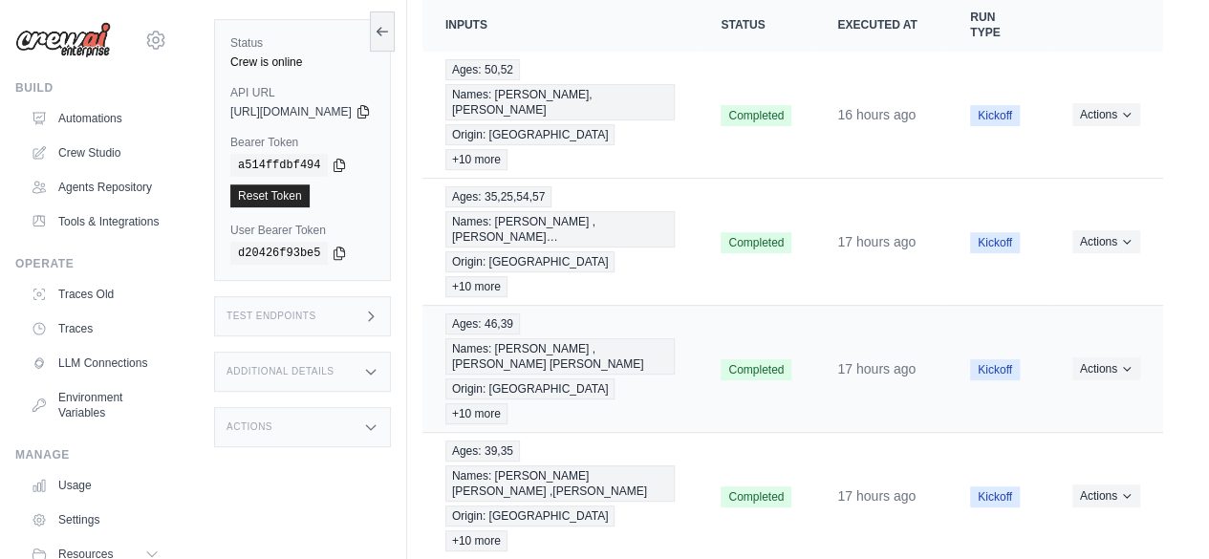
click at [713, 306] on td "Completed" at bounding box center [755, 369] width 117 height 127
click at [670, 306] on td "Ages: 46,39 Names: María Dolores ,Juan Antonio Origin: Mallorca +10 more" at bounding box center [560, 369] width 276 height 127
click at [654, 313] on div "Ages: 46,39 Names: María Dolores ,Juan Antonio Origin: Mallorca +10 more" at bounding box center [560, 368] width 230 height 111
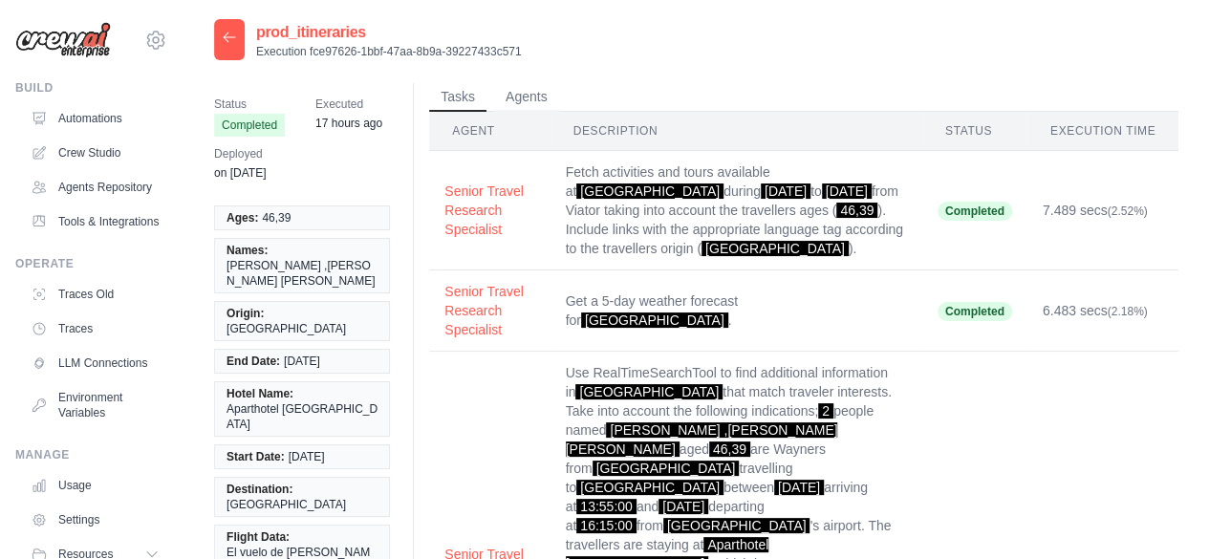
click at [220, 30] on div at bounding box center [229, 39] width 31 height 41
click at [227, 39] on icon at bounding box center [229, 37] width 15 height 15
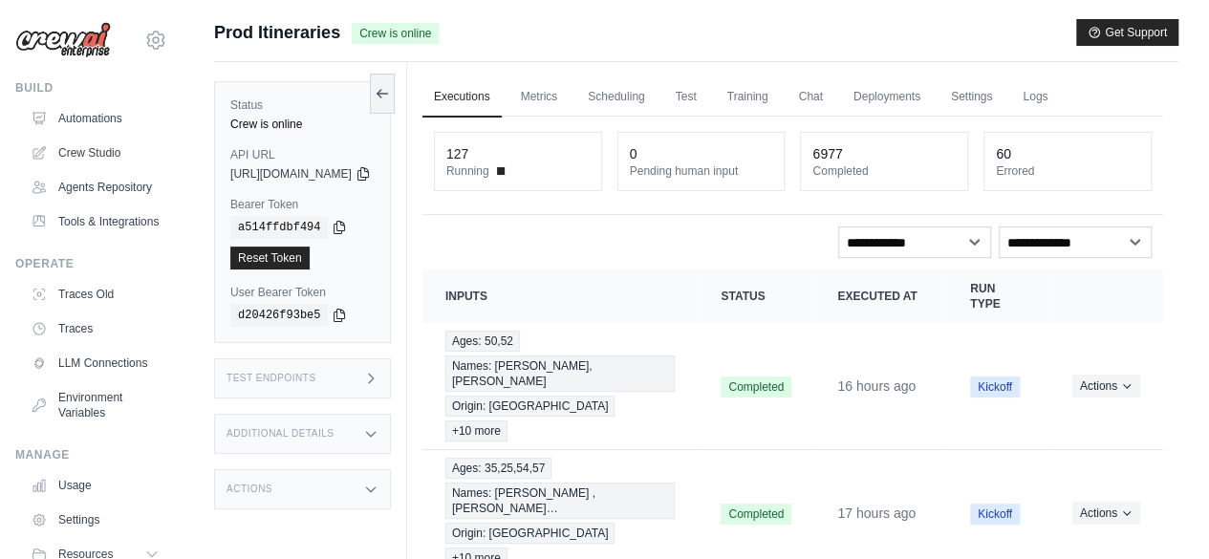
click at [71, 32] on img at bounding box center [63, 40] width 96 height 36
click at [93, 105] on link "Automations" at bounding box center [97, 118] width 144 height 31
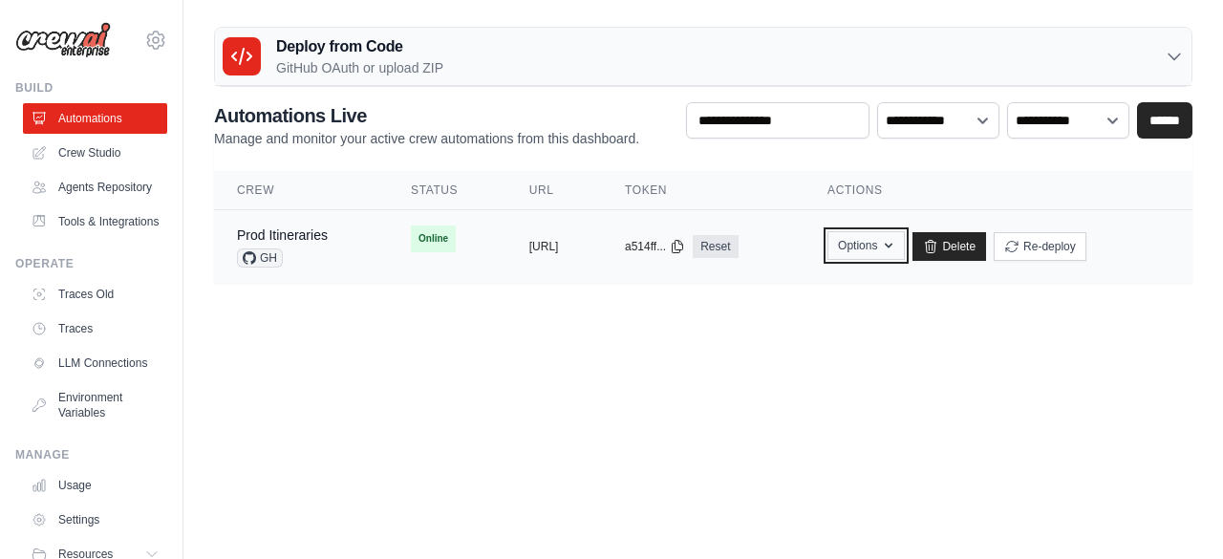
click at [905, 257] on button "Options" at bounding box center [865, 245] width 77 height 29
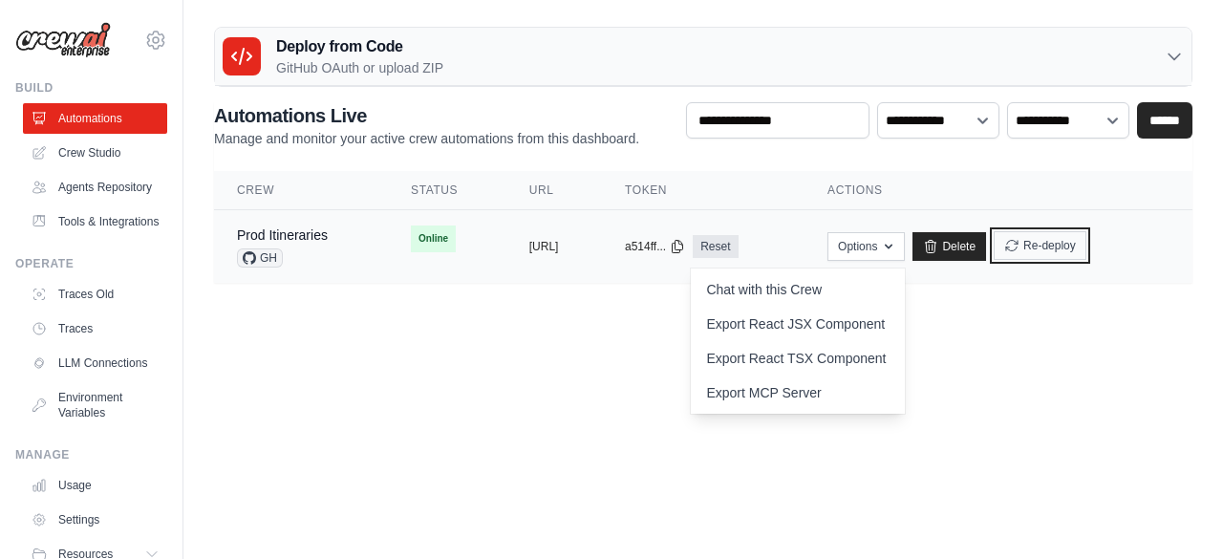
click at [1086, 241] on button "Re-deploy" at bounding box center [1040, 245] width 93 height 29
